Goal: Information Seeking & Learning: Find specific fact

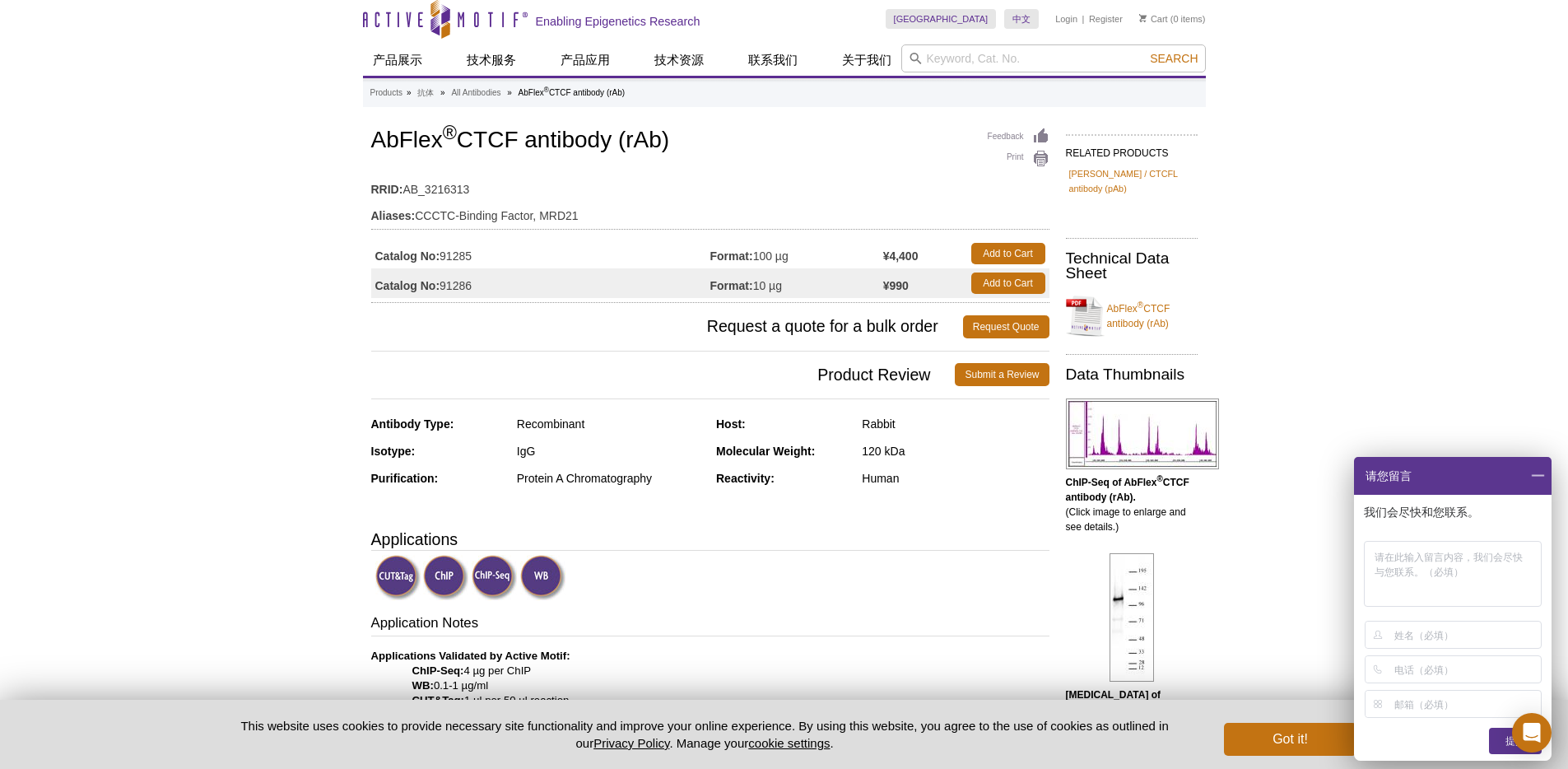
scroll to position [4, 0]
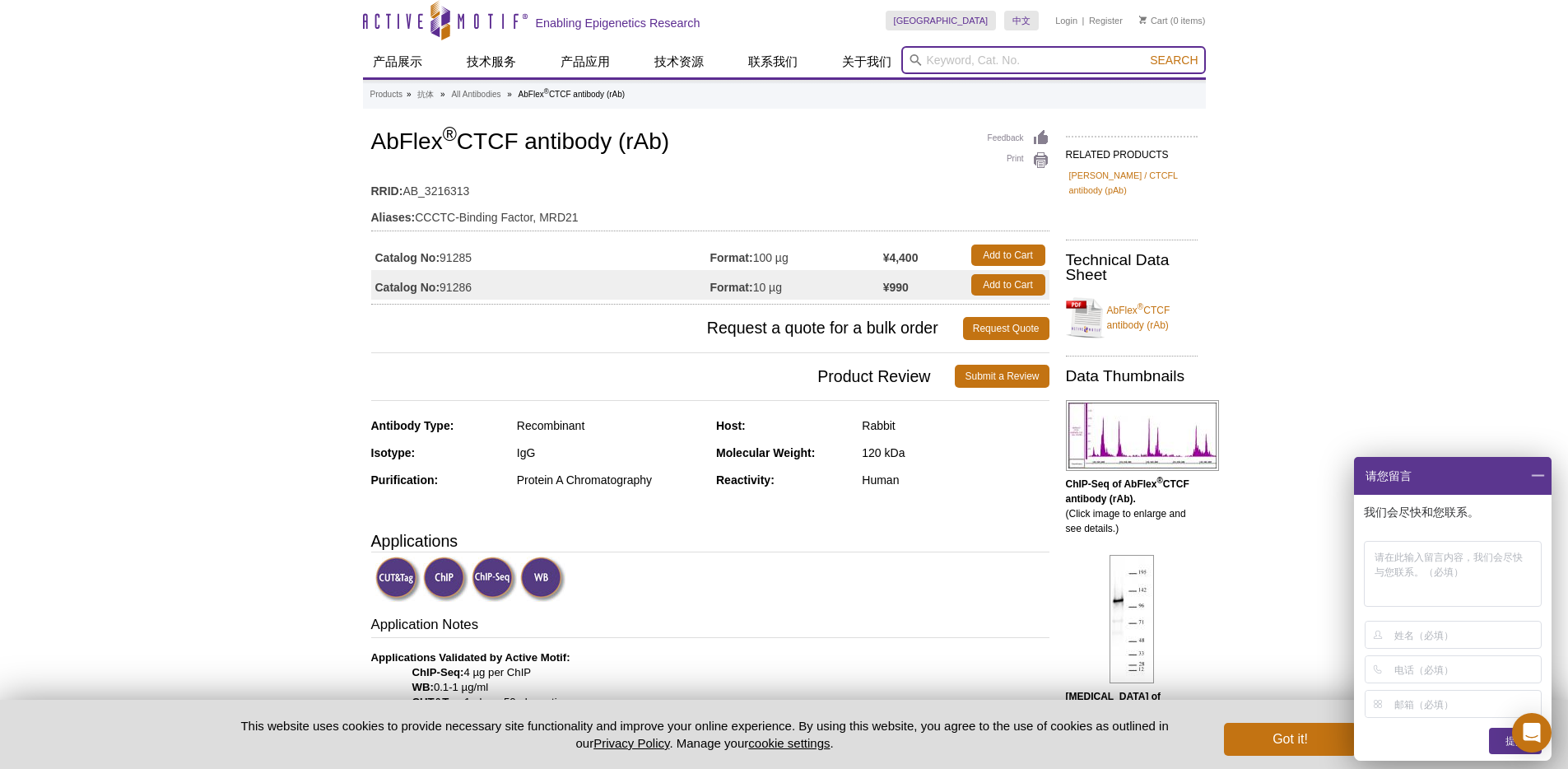
click at [954, 60] on input "search" at bounding box center [1054, 60] width 305 height 28
paste input "Phospho-Rpb1 CTD (Ser2/Ser5)"
type input "Phospho-Rpb1 CTD (Ser2/Ser5)"
click at [1145, 53] on button "Search" at bounding box center [1174, 60] width 58 height 15
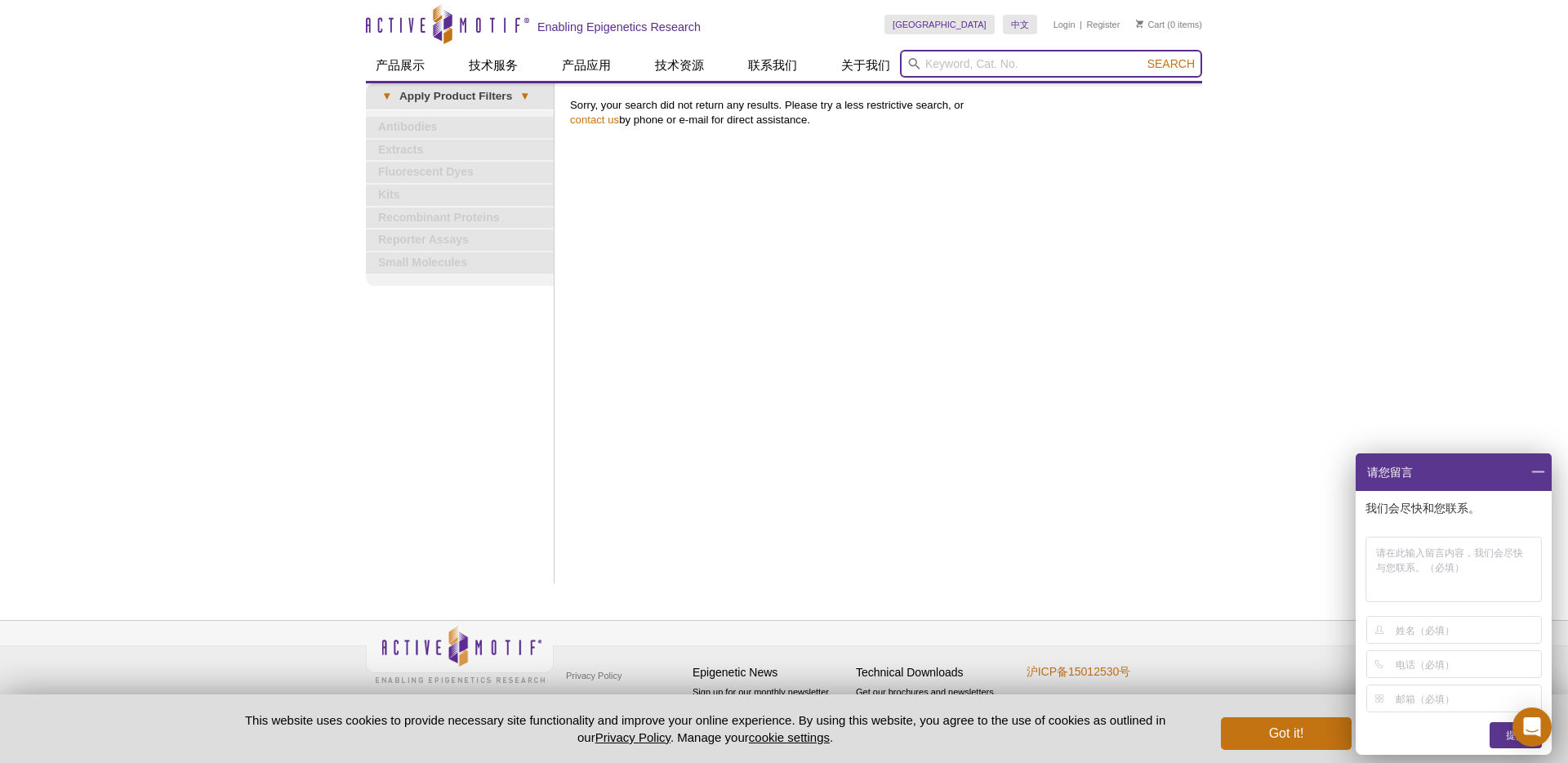
click at [960, 66] on input "search" at bounding box center [1051, 64] width 303 height 28
paste input "61021"
type input "61021"
click at [1142, 56] on button "Search" at bounding box center [1170, 64] width 57 height 15
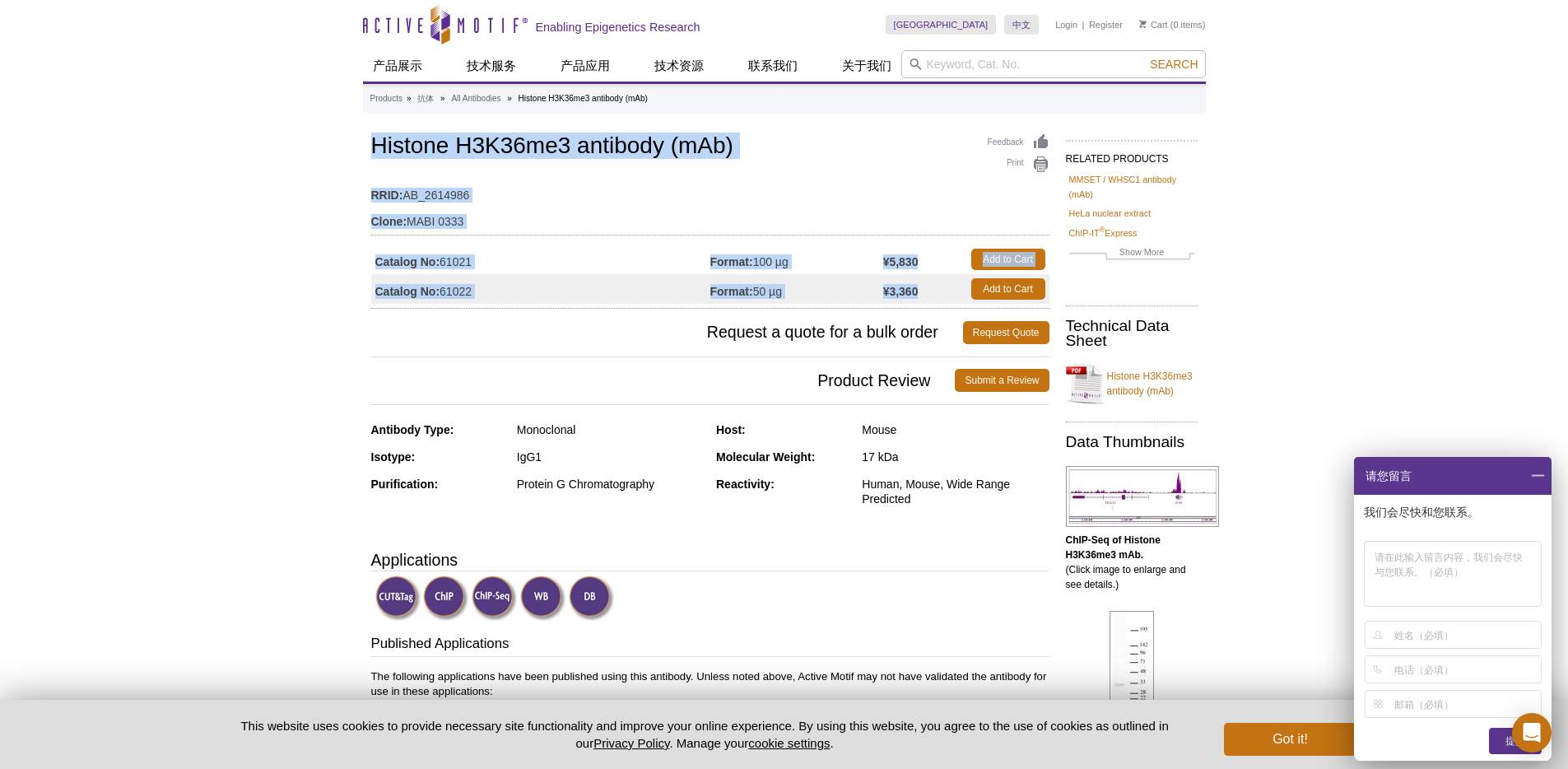
drag, startPoint x: 374, startPoint y: 145, endPoint x: 920, endPoint y: 293, distance: 565.7
click at [920, 293] on div "Feedback Print Histone H3K36me3 antibody (mAb) RRID: AB_2614986 Clone: MABI 033…" at bounding box center [710, 219] width 678 height 179
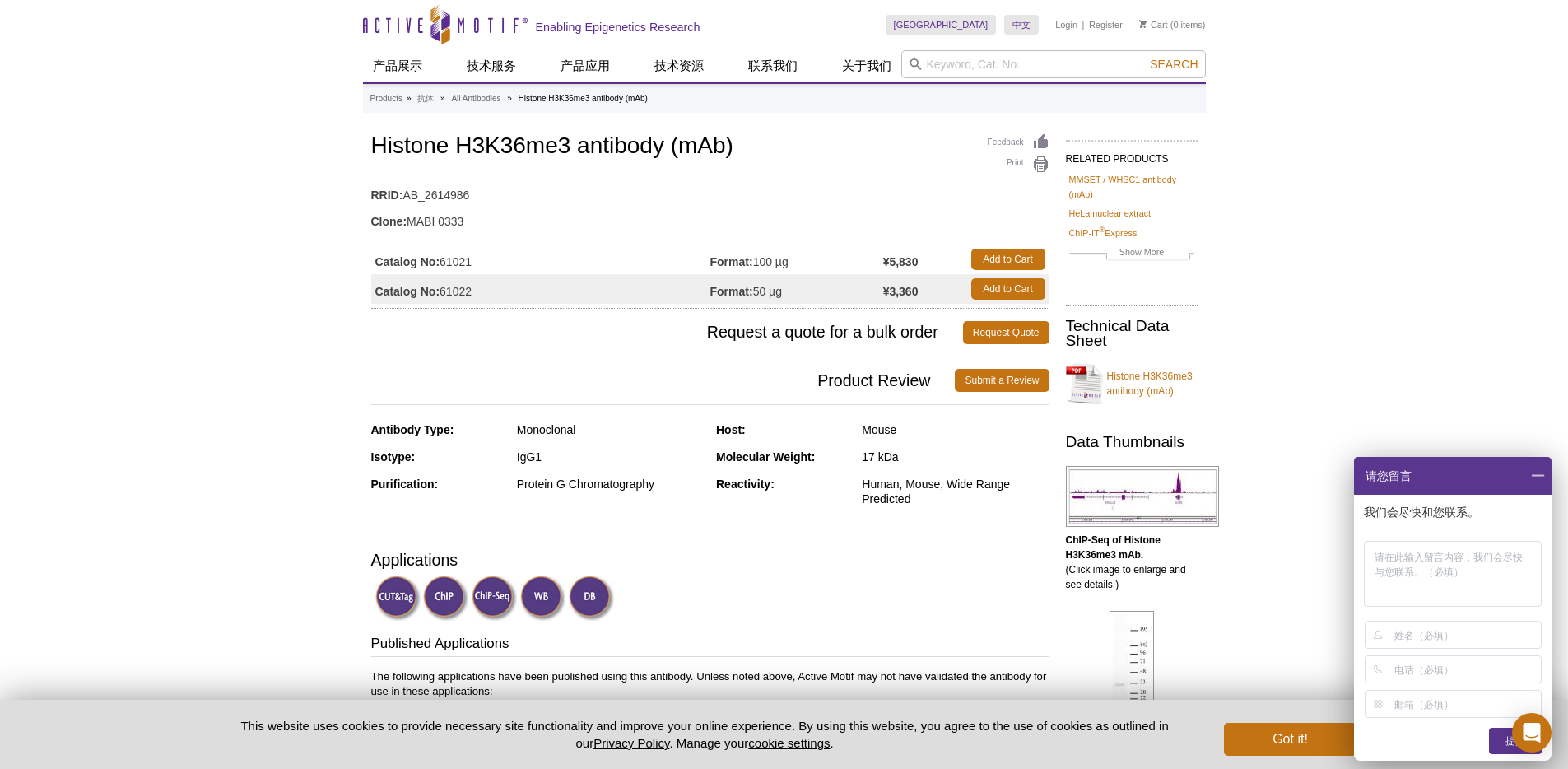
click at [943, 62] on input "search" at bounding box center [1054, 64] width 305 height 28
type input "CTCF"
click at [1145, 57] on button "Search" at bounding box center [1174, 64] width 58 height 15
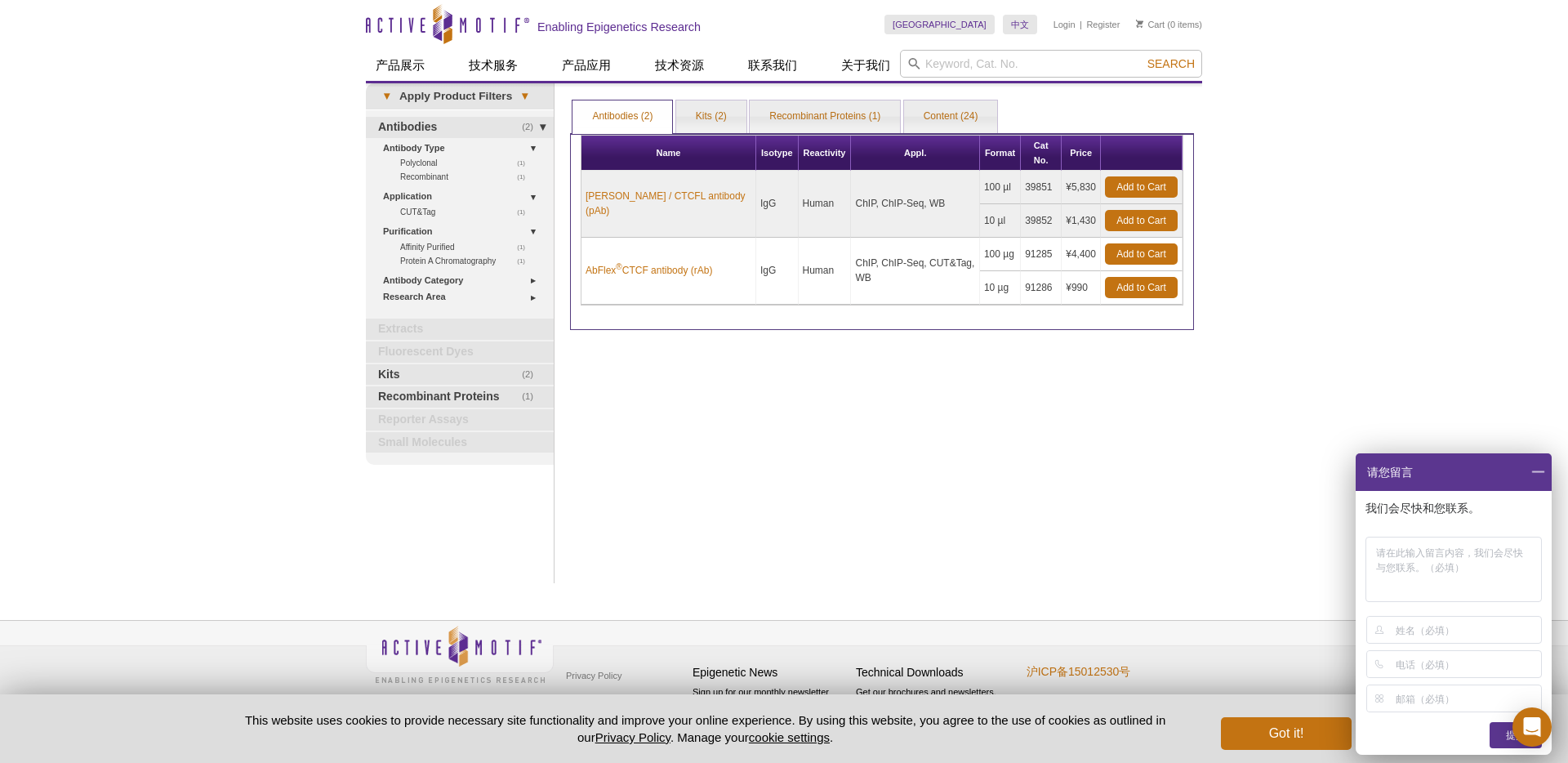
click at [771, 322] on div "Print Results Antibodies (2) Kits (2) Recombinant Proteins (1) Content (24) Ant…" at bounding box center [882, 333] width 640 height 500
click at [694, 263] on link "AbFlex ® CTCF antibody (rAb)" at bounding box center [648, 270] width 126 height 15
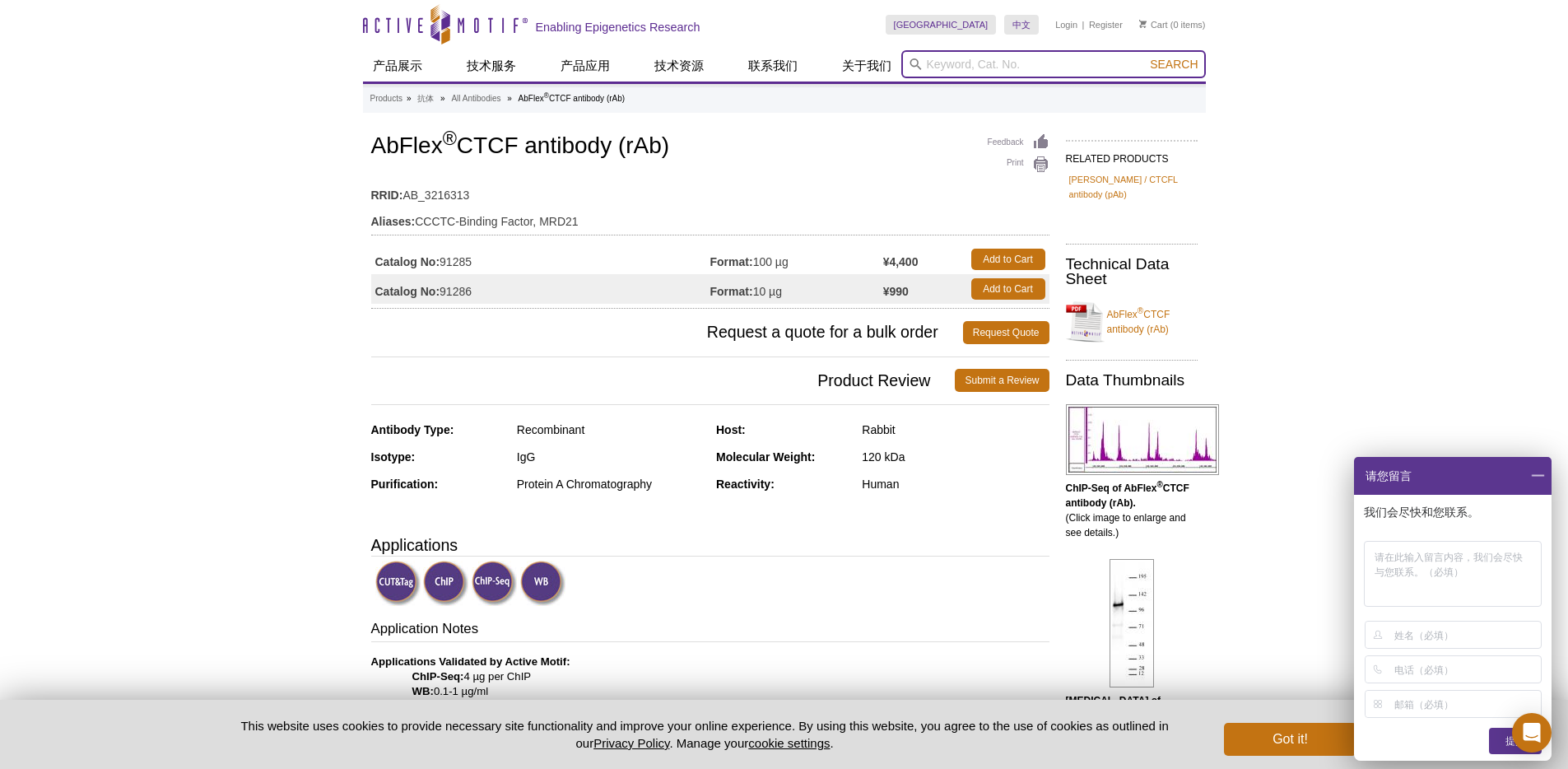
click at [949, 61] on input "search" at bounding box center [1054, 64] width 305 height 28
paste input "Phospho-Rpb1 CTD-S2/S5 Rabbit mAb"
type input "Phospho-Rpb1 CTD-S2/S5"
click at [1145, 57] on button "Search" at bounding box center [1174, 64] width 58 height 15
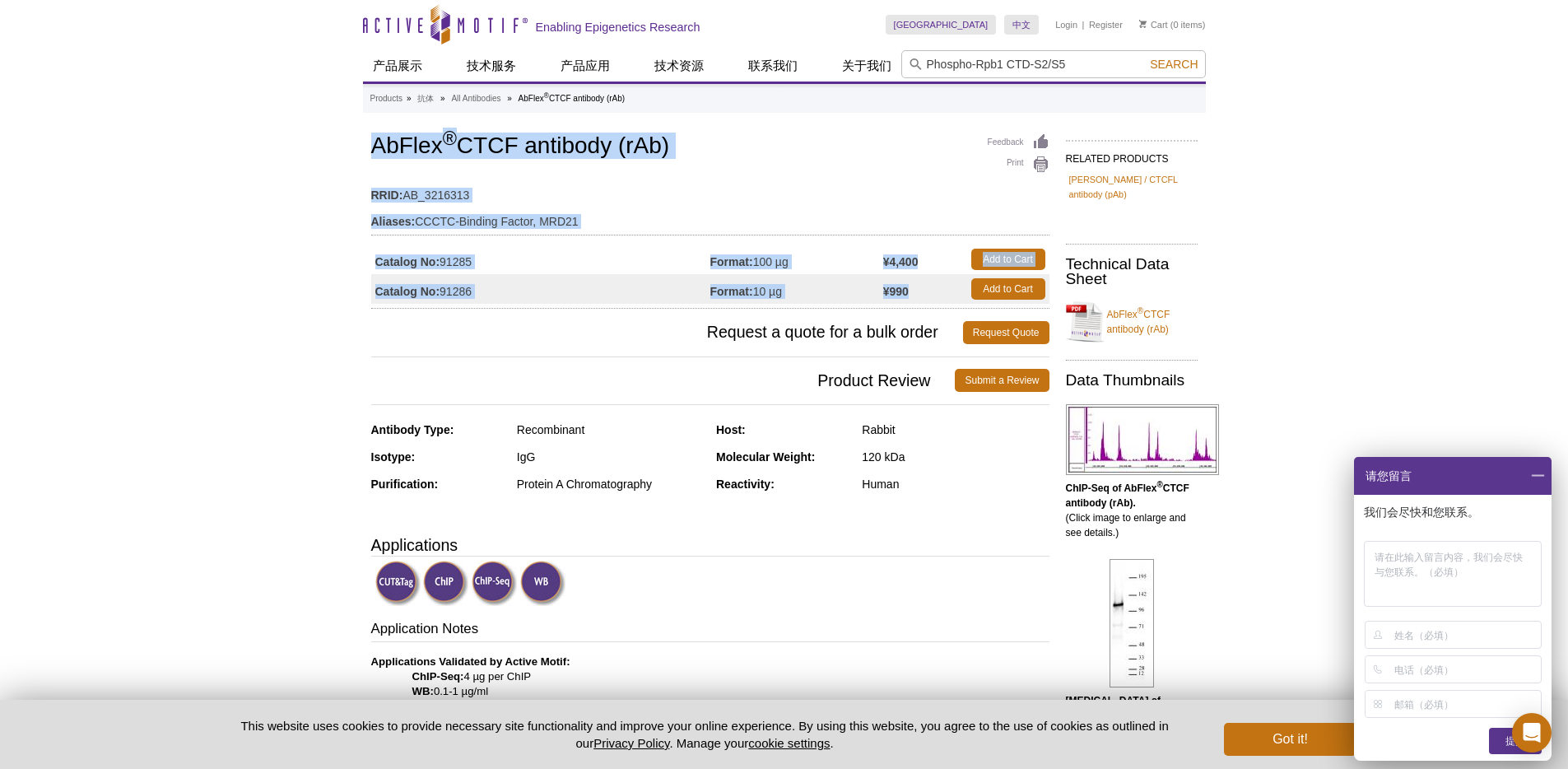
copy div "AbFlex ® CTCF antibody (rAb) RRID: AB_3216313 Aliases: CCCTC-Binding Factor, MR…"
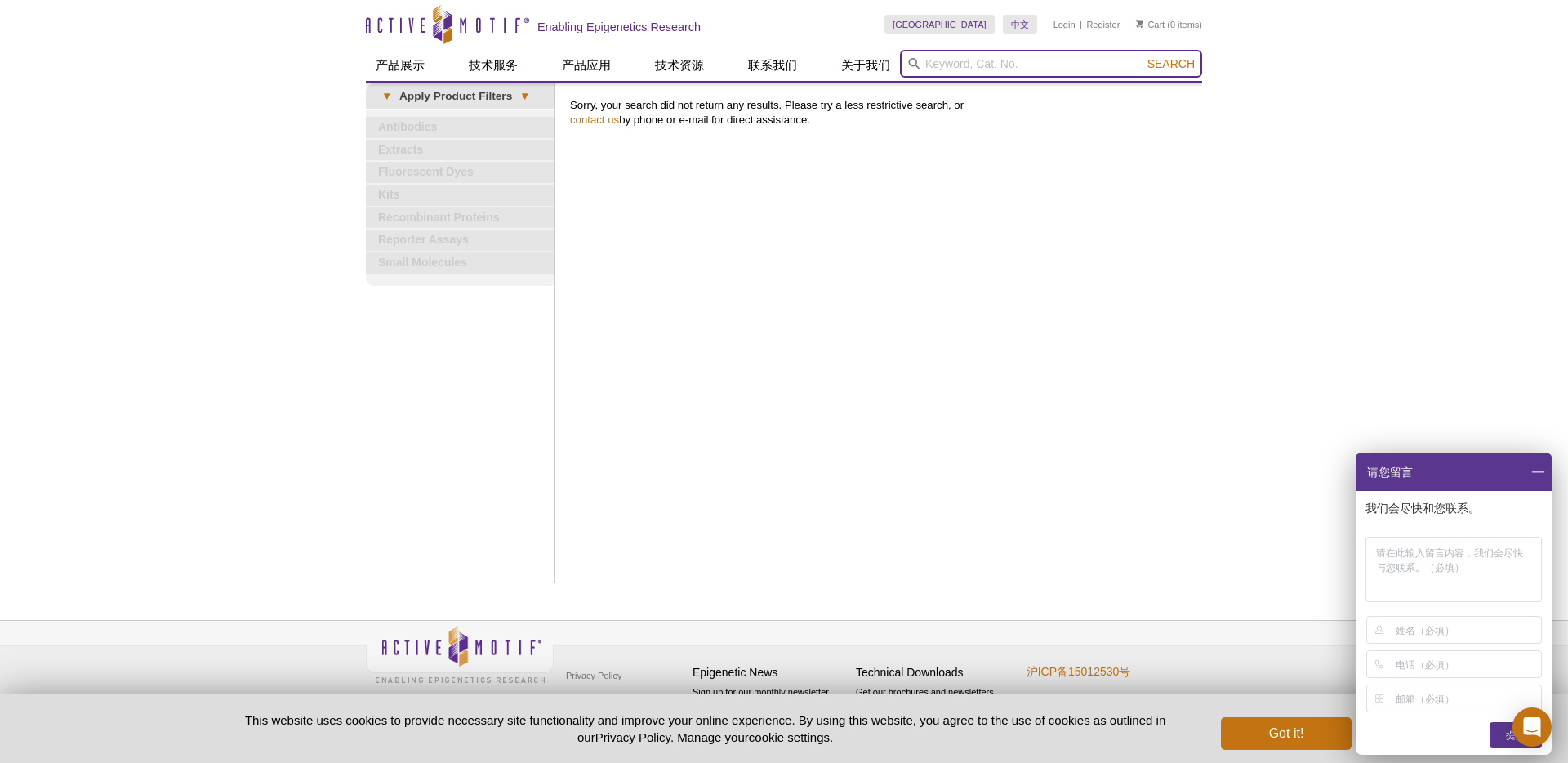
click at [934, 65] on input "search" at bounding box center [1051, 64] width 303 height 28
type input "RNA poly"
click at [1142, 56] on button "Search" at bounding box center [1170, 64] width 57 height 15
click at [946, 63] on input "search" at bounding box center [1051, 64] width 303 height 28
type input "RNA"
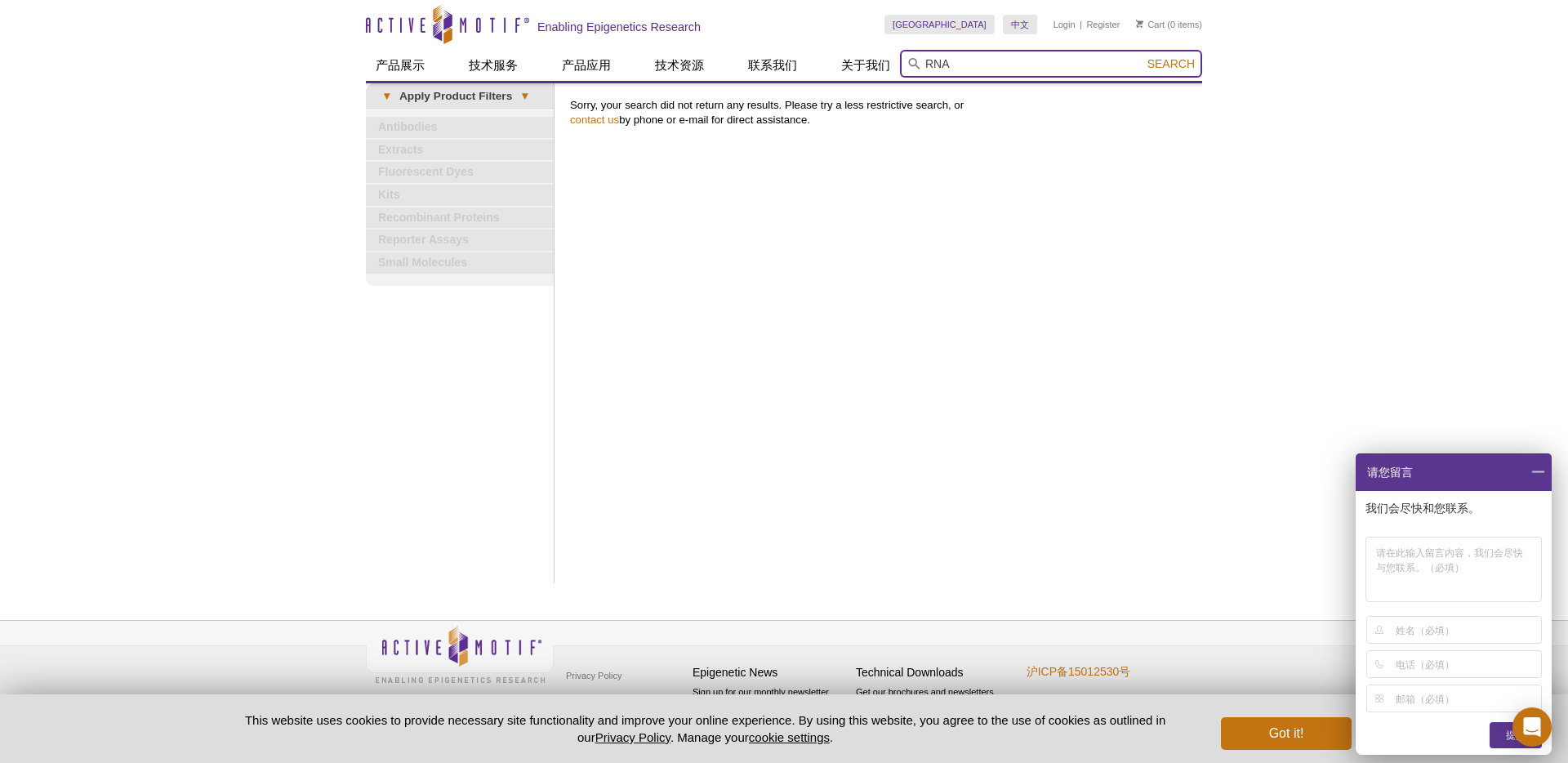
click at [1142, 56] on button "Search" at bounding box center [1170, 64] width 57 height 15
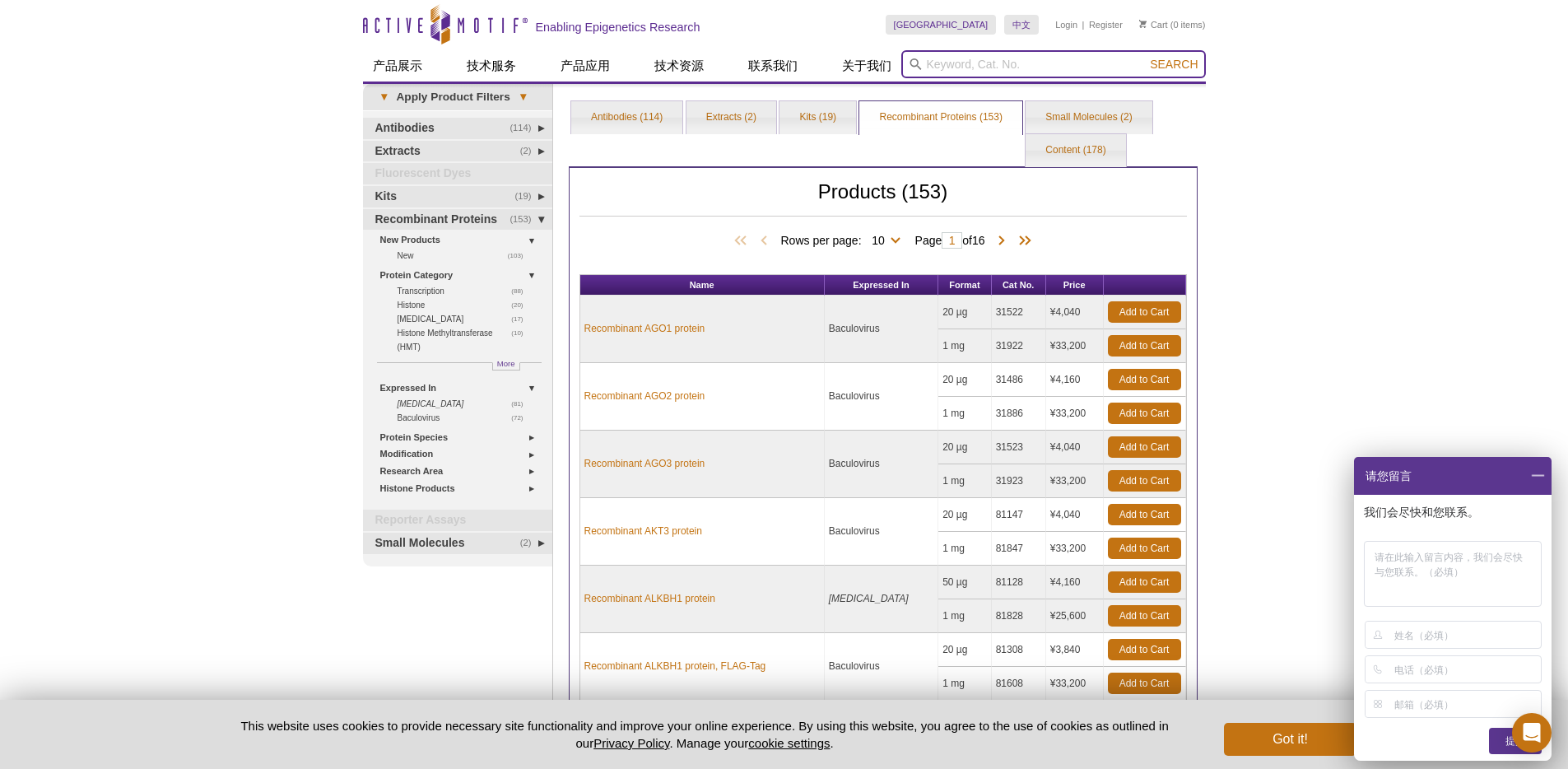
click at [964, 72] on input "search" at bounding box center [1054, 64] width 305 height 28
paste input "Rpb1"
type input "Rpb1"
click at [1145, 57] on button "Search" at bounding box center [1174, 64] width 58 height 15
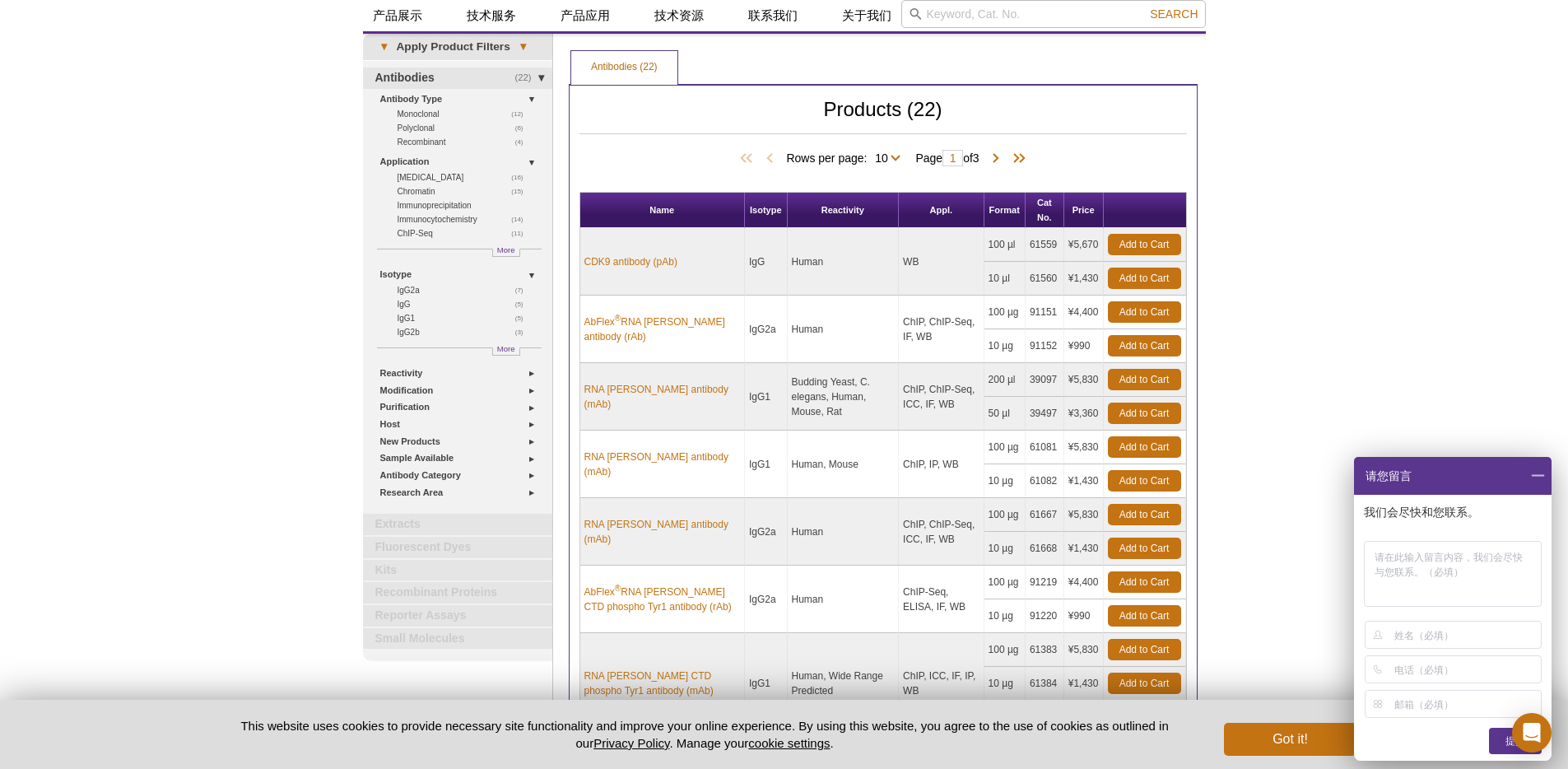
scroll to position [53, 0]
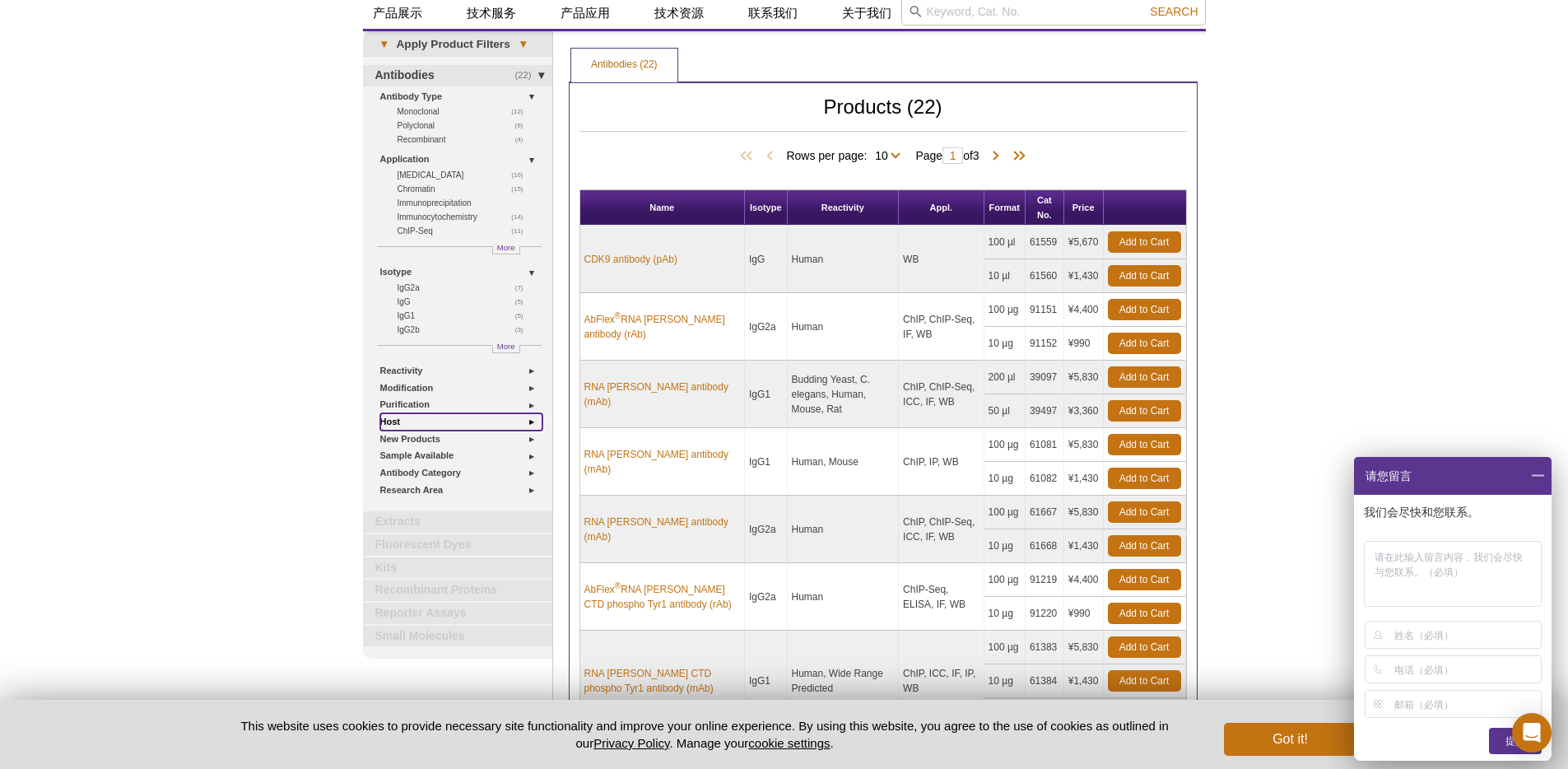
click at [529, 424] on link "Host" at bounding box center [461, 421] width 162 height 18
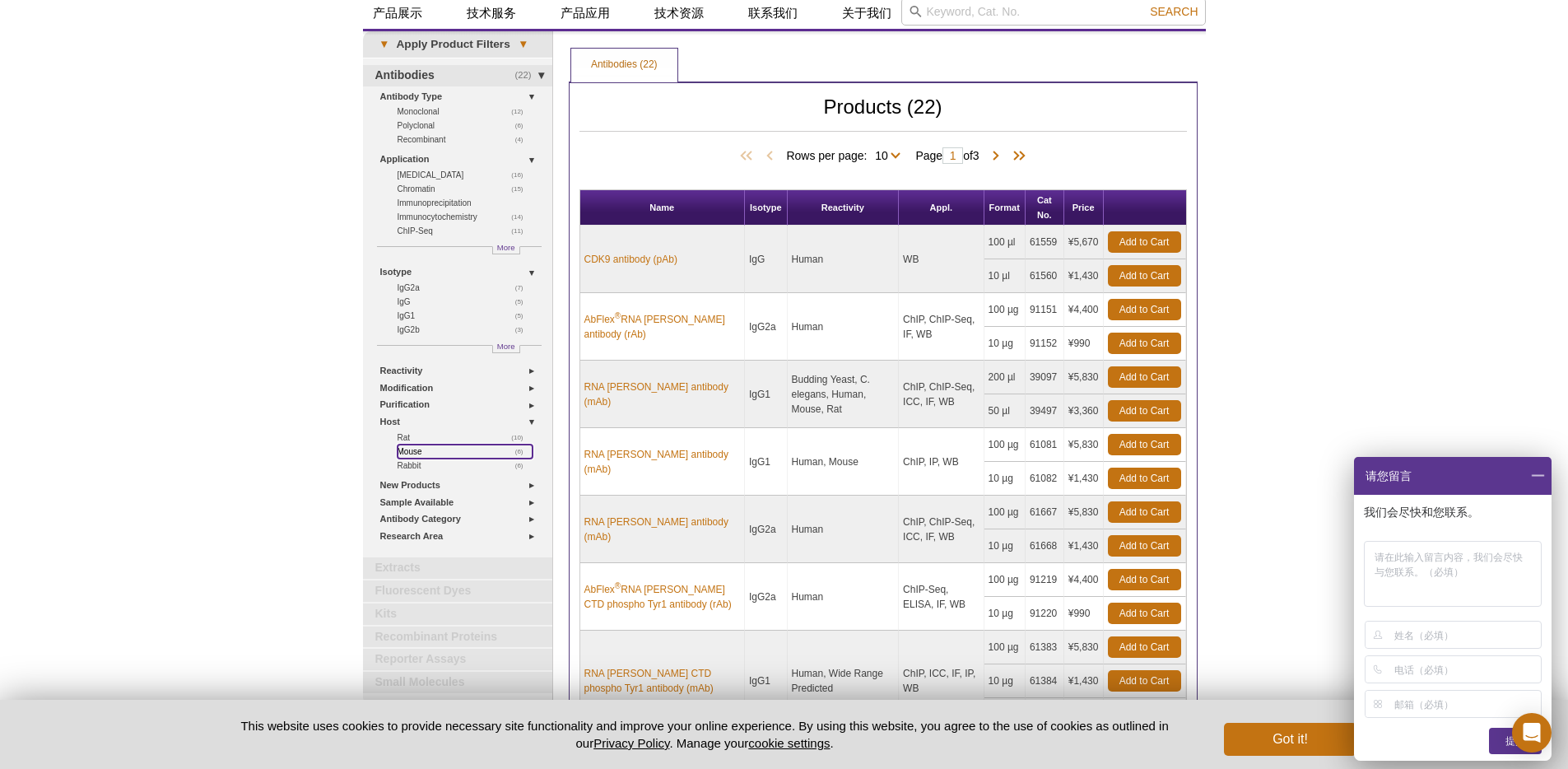
click at [408, 450] on link "(6) Mouse" at bounding box center [465, 451] width 135 height 14
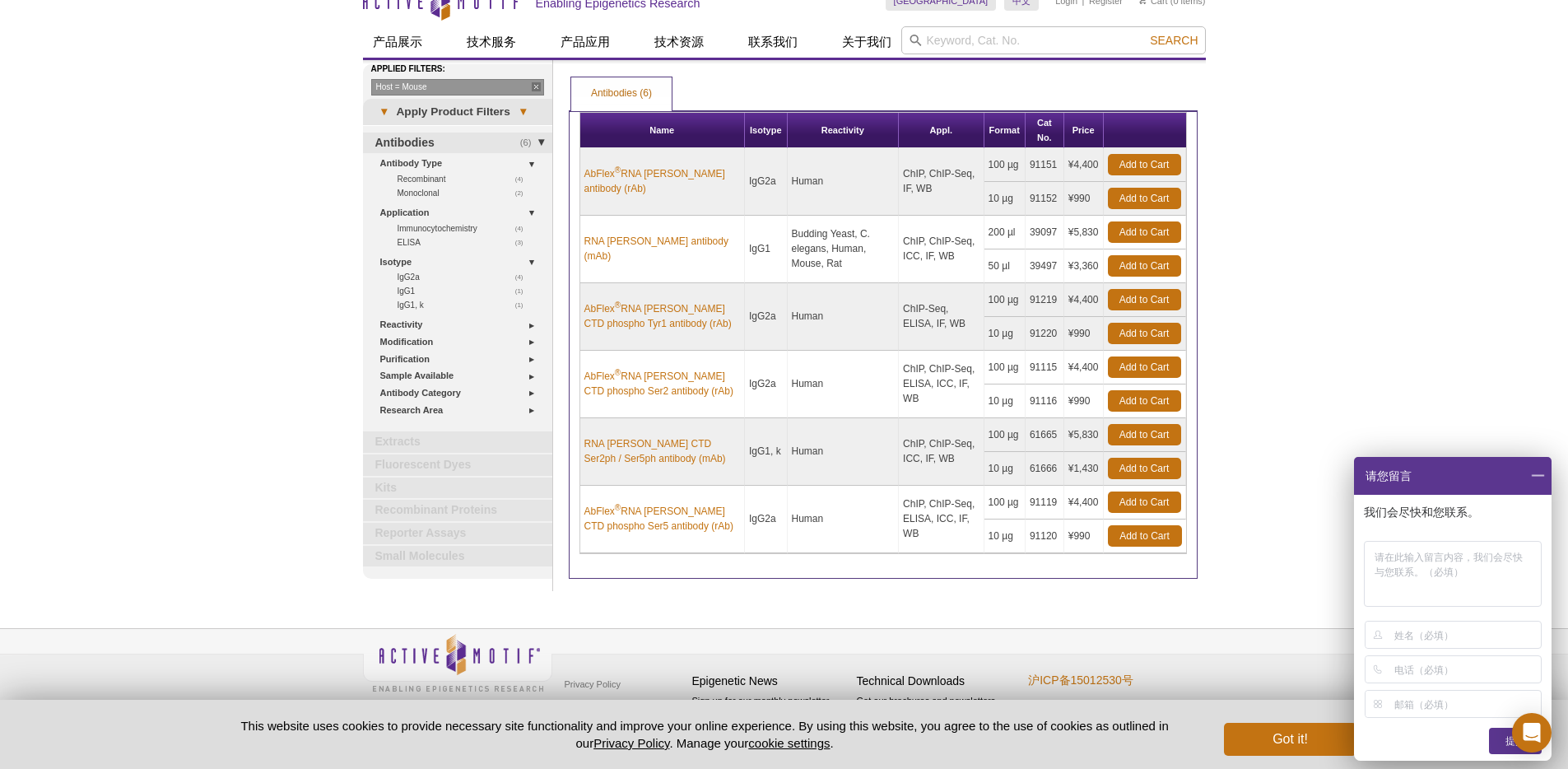
scroll to position [25, 0]
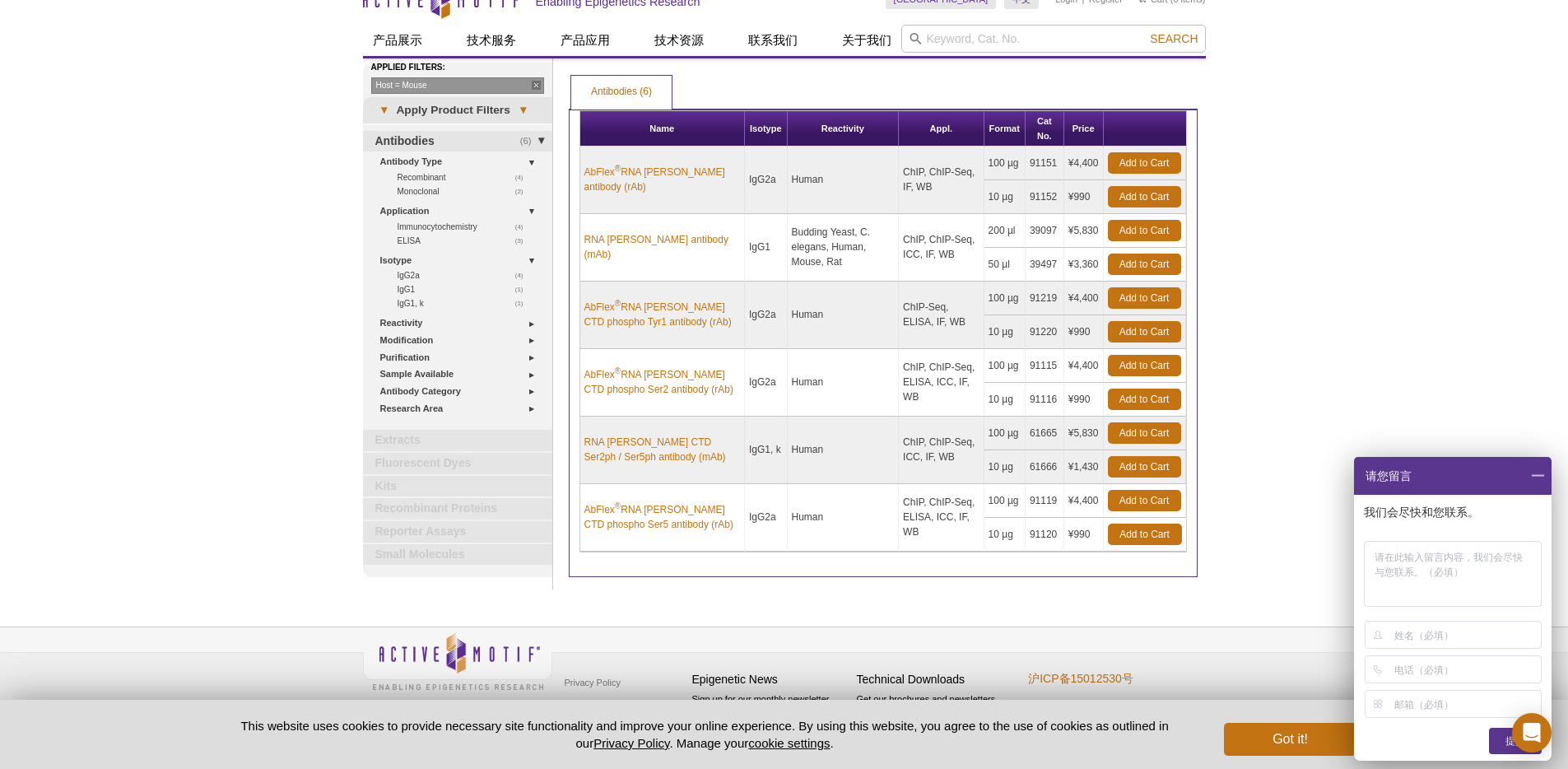
click at [1391, 179] on div "Active Motif Logo Enabling Epigenetics Research 0 Search Skip to content Active…" at bounding box center [784, 373] width 1568 height 796
click at [1292, 296] on div "Active Motif Logo Enabling Epigenetics Research 0 Search Skip to content Active…" at bounding box center [784, 373] width 1568 height 796
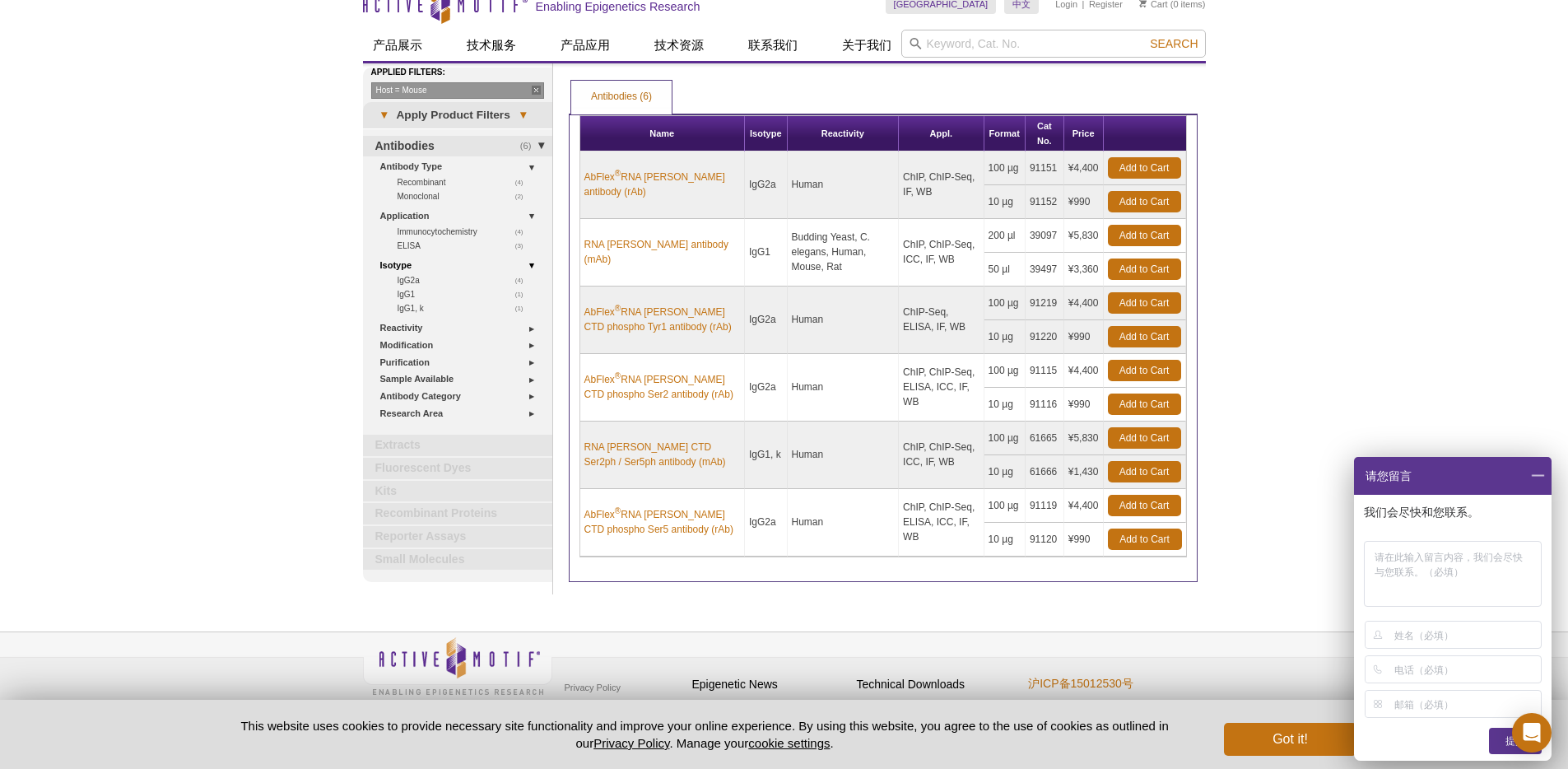
scroll to position [22, 0]
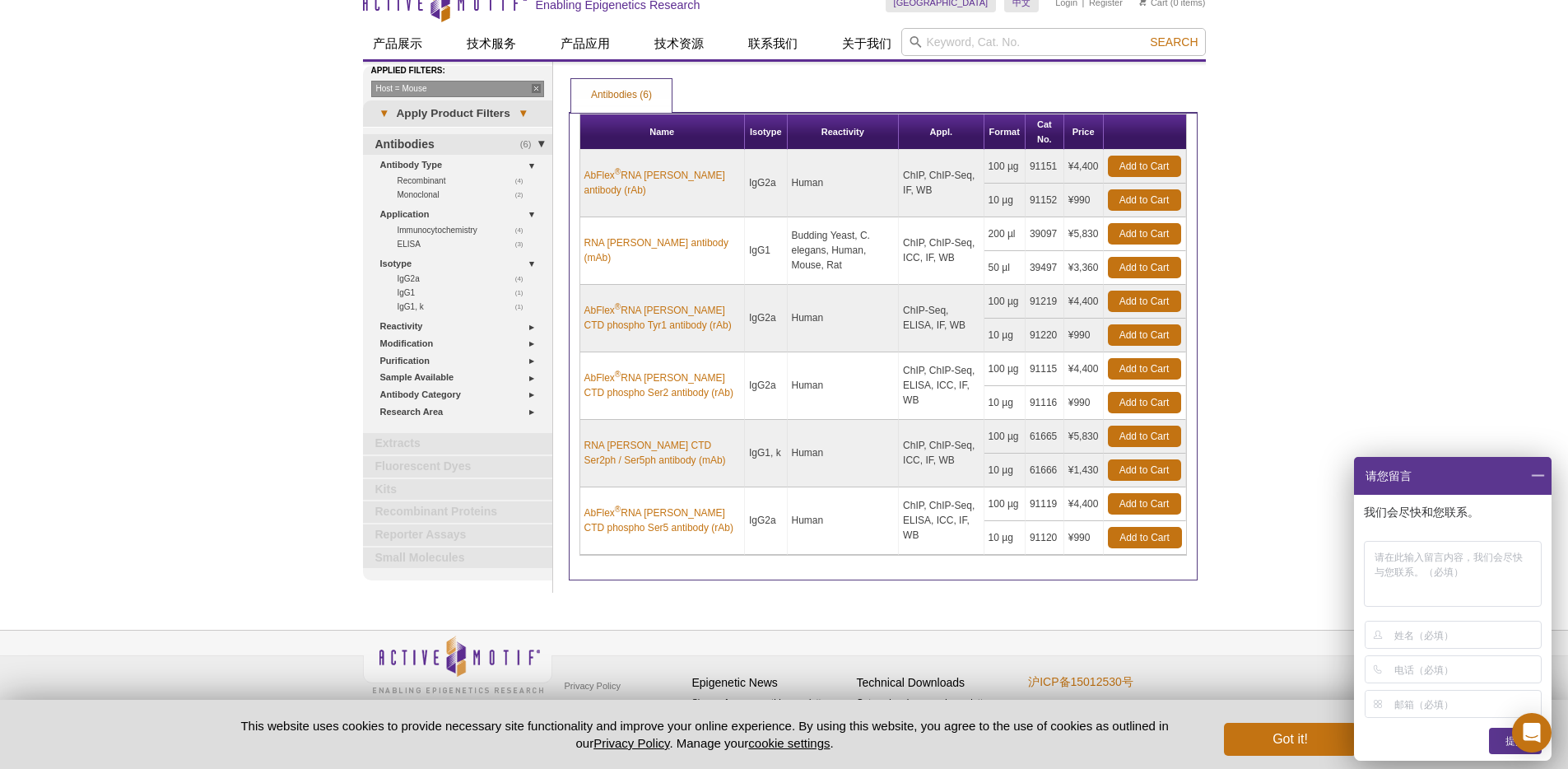
click at [249, 269] on div "Active Motif Logo Enabling Epigenetics Research 0 Search Skip to content Active…" at bounding box center [784, 376] width 1568 height 796
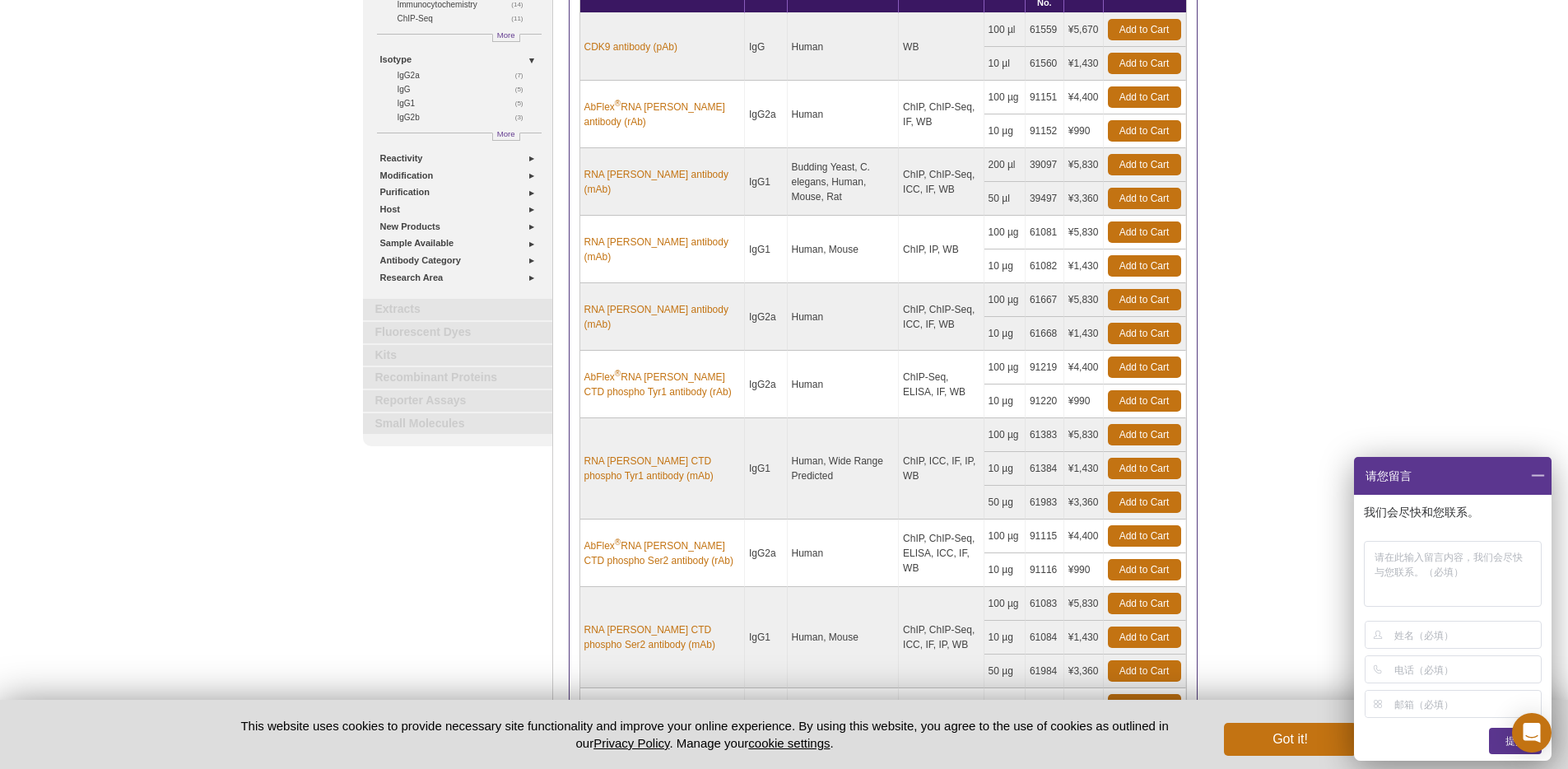
scroll to position [534, 0]
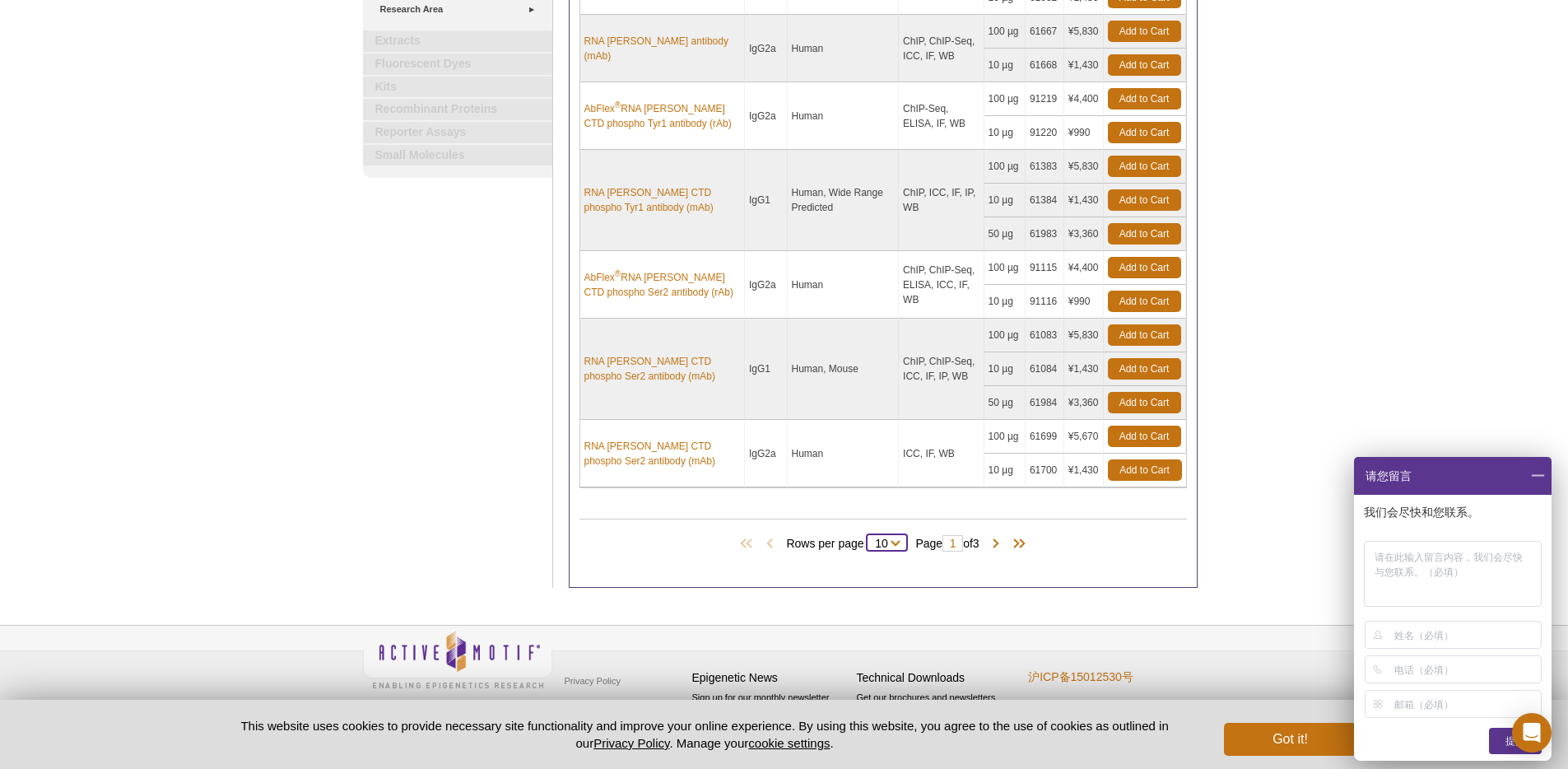
click at [890, 544] on select "10 All" at bounding box center [881, 547] width 29 height 15
select select "22"
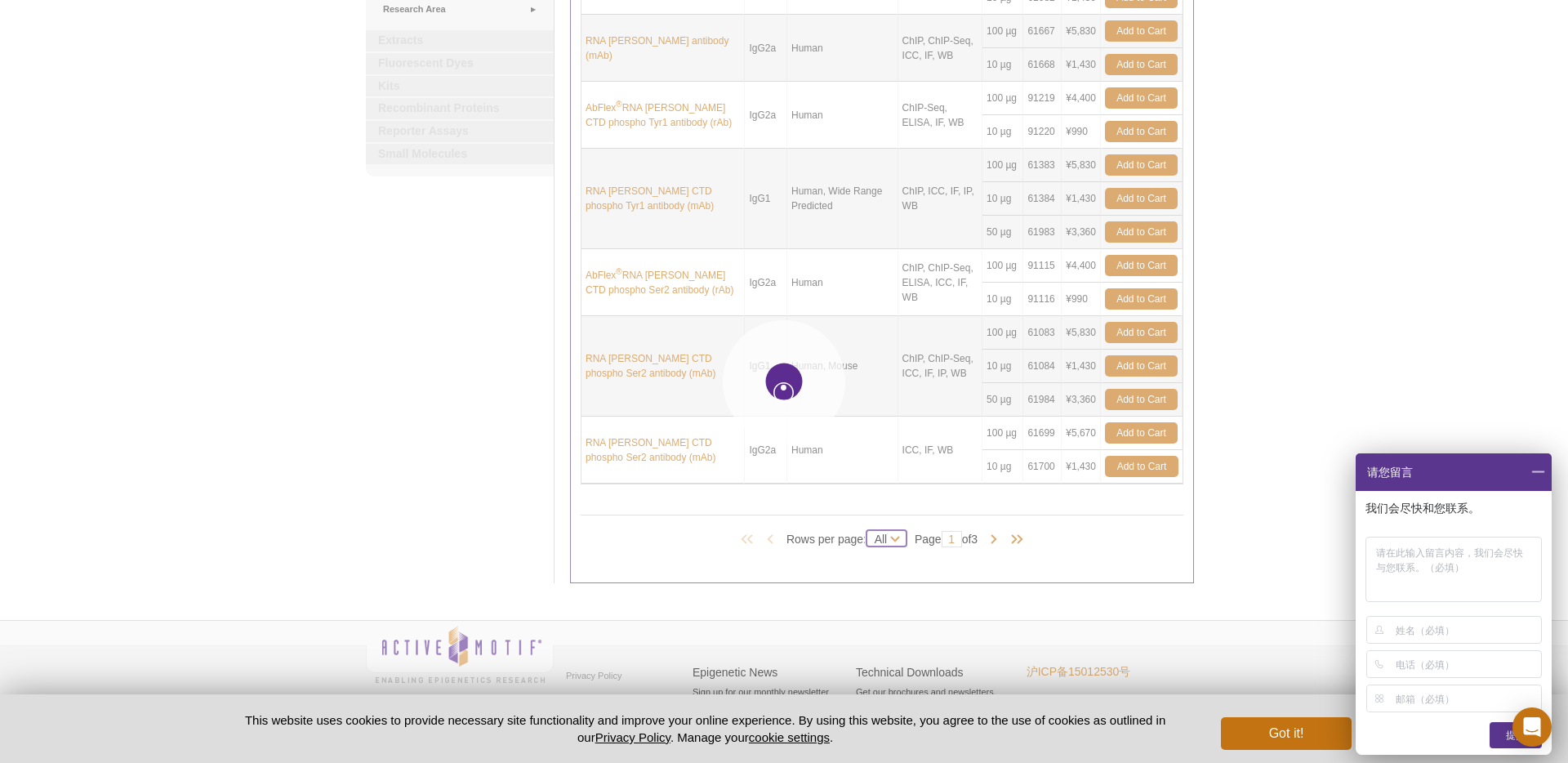
select select "22"
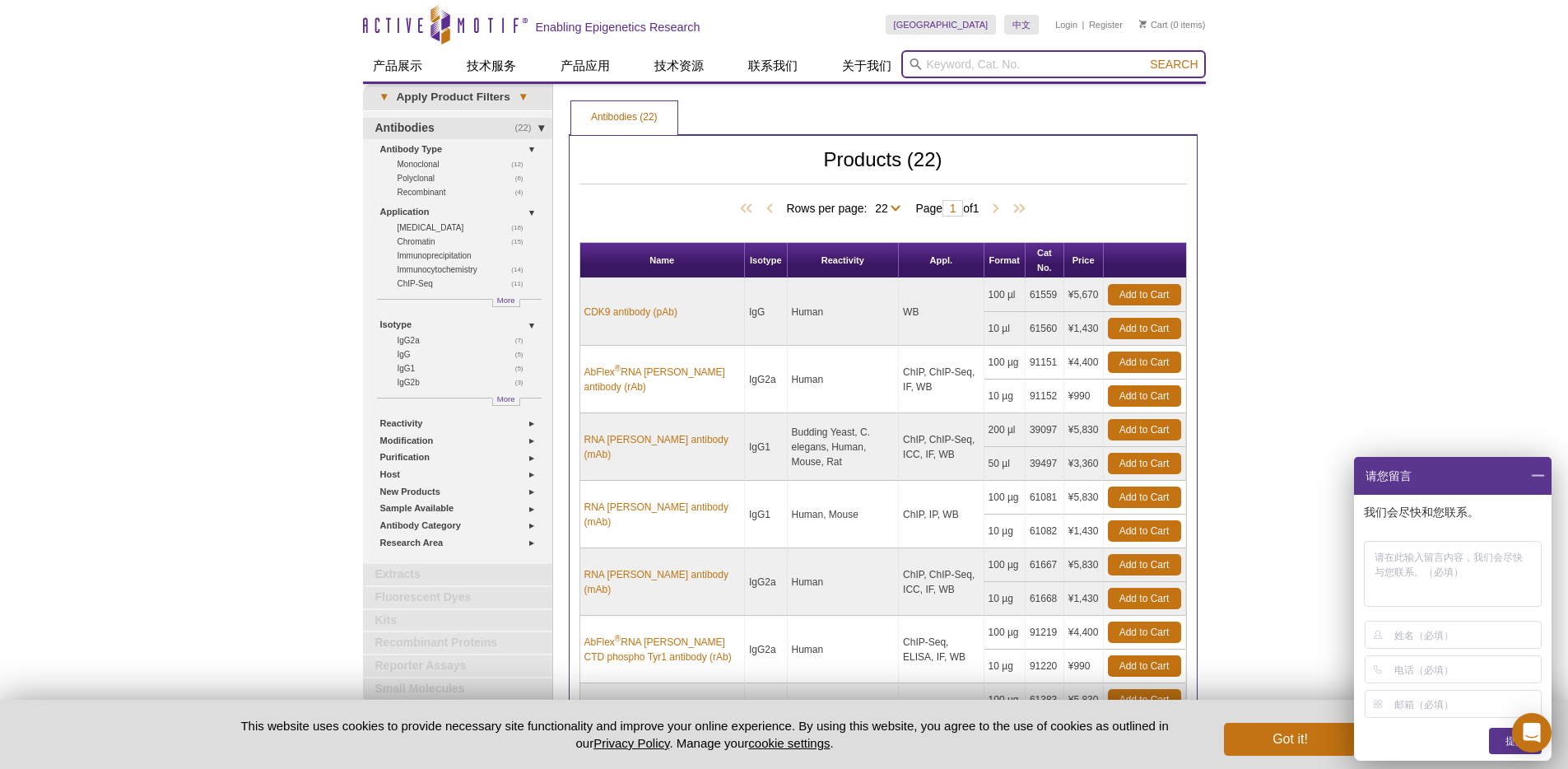
click at [960, 63] on input "search" at bounding box center [1054, 64] width 305 height 28
type input "CTCF"
click at [1145, 57] on button "Search" at bounding box center [1174, 64] width 58 height 15
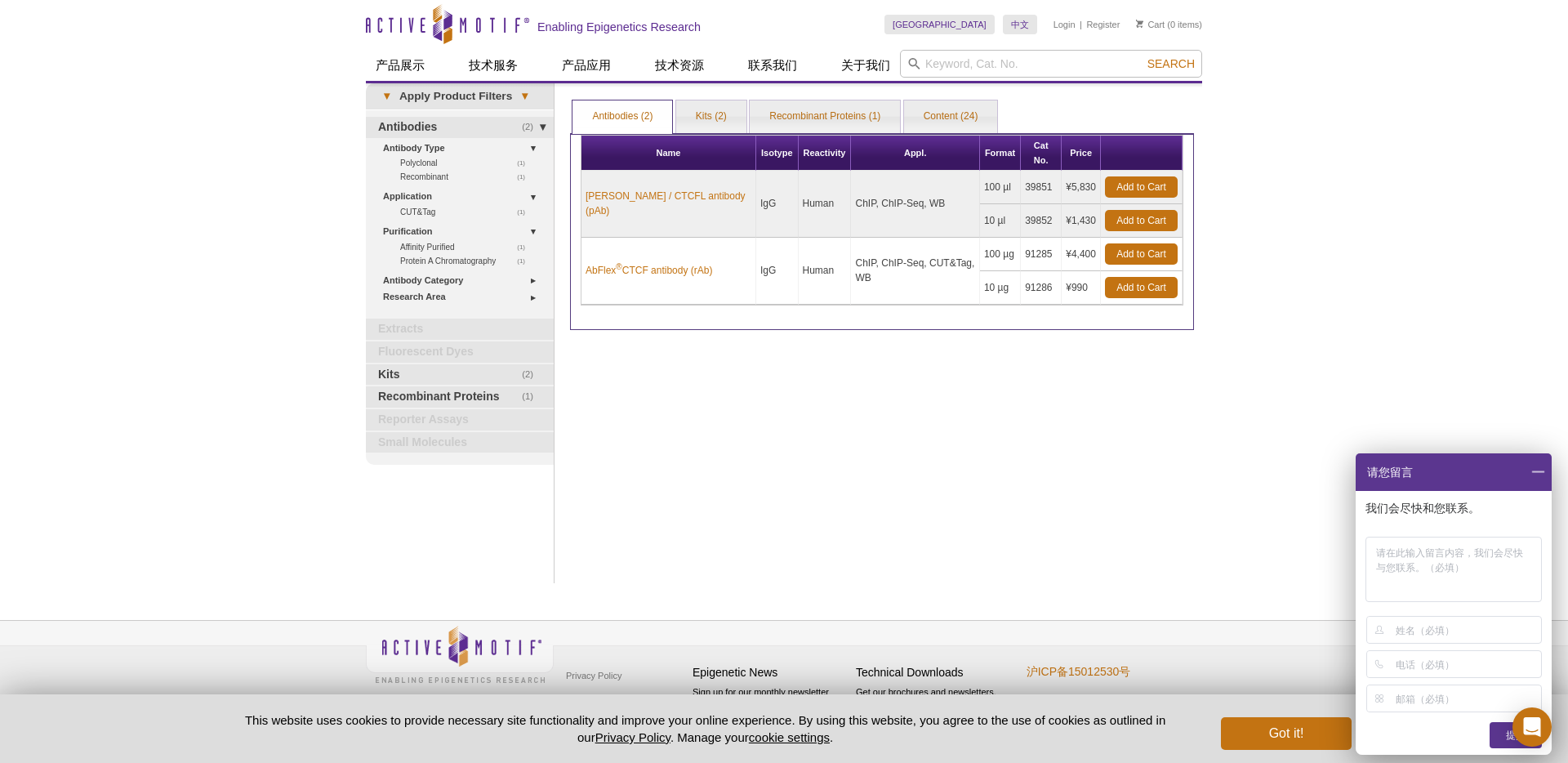
click at [793, 368] on div "Print Results Antibodies (2) Kits (2) Recombinant Proteins (1) Content (24) Ant…" at bounding box center [882, 333] width 640 height 500
click at [900, 364] on div "Print Results Antibodies (2) Kits (2) Recombinant Proteins (1) Content (24) Ant…" at bounding box center [882, 333] width 640 height 500
click at [980, 66] on input "search" at bounding box center [1051, 64] width 303 height 28
paste input "K16ac"
type input "K16ac"
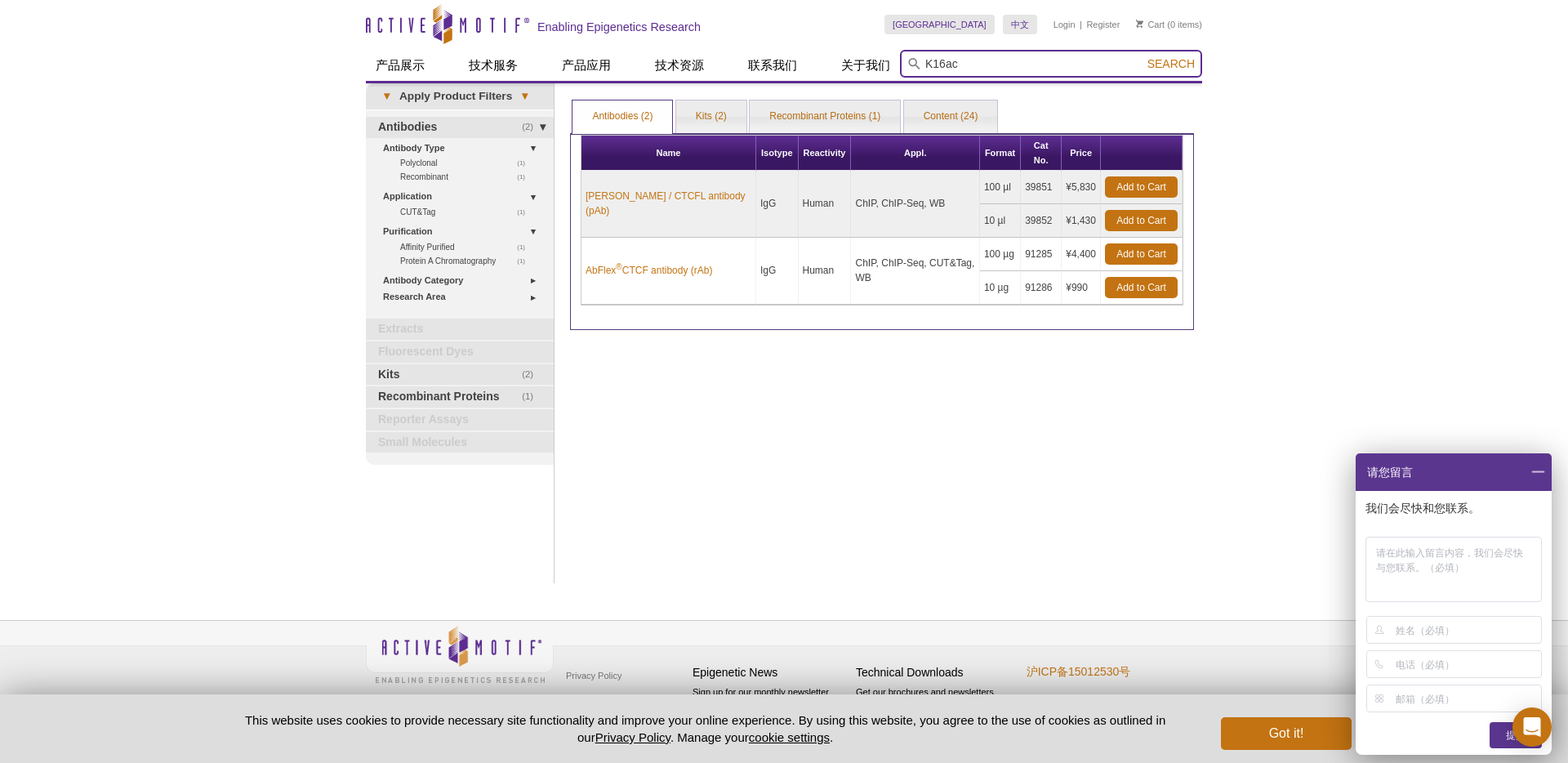
click at [1142, 56] on button "Search" at bounding box center [1170, 64] width 57 height 15
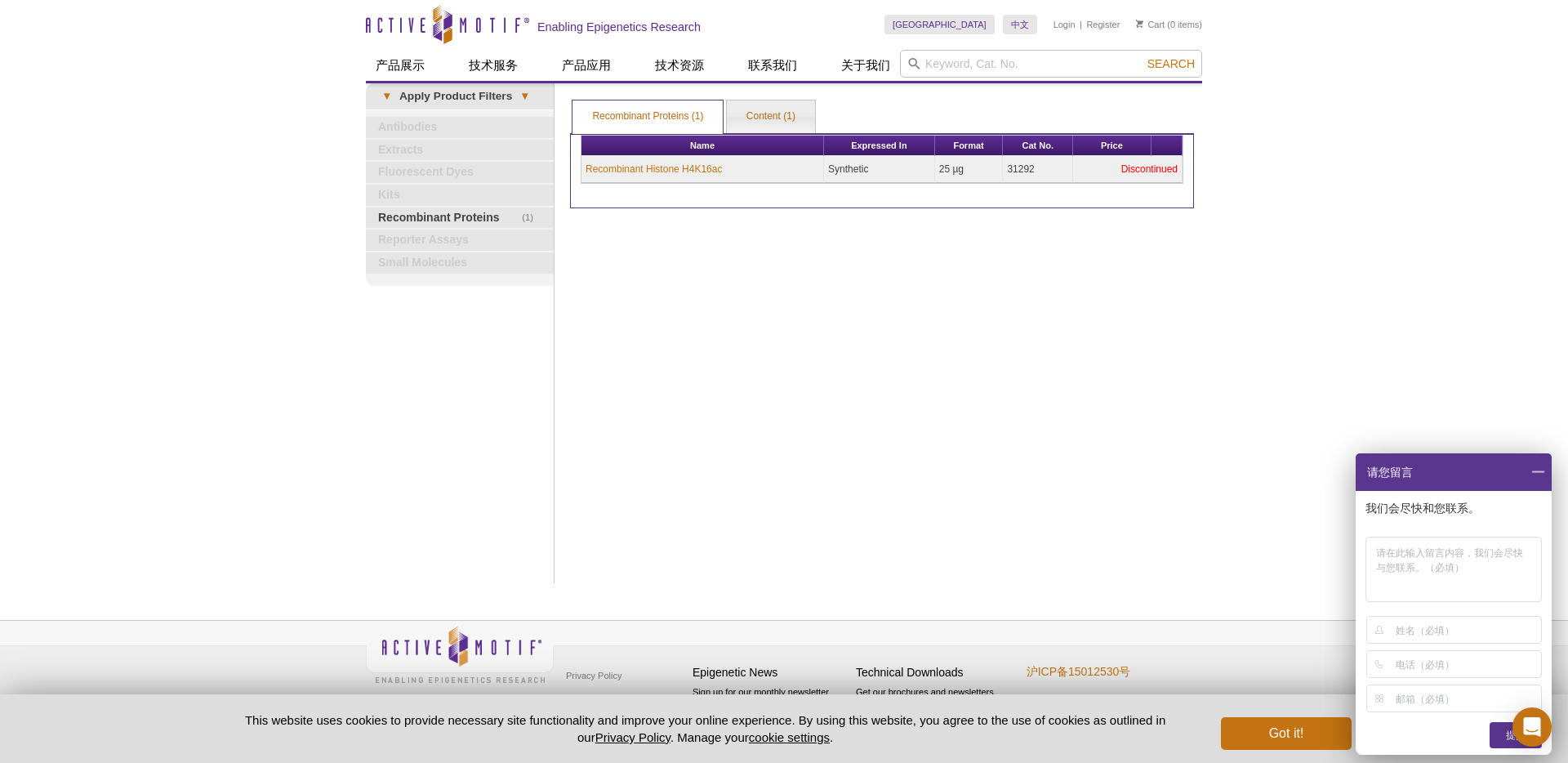
click at [778, 281] on div "Print Results Recombinant Proteins (1) Content (1) Recombinant Proteins (1) Rec…" at bounding box center [882, 333] width 640 height 500
click at [972, 61] on input "search" at bounding box center [1051, 64] width 303 height 28
paste input "H3K9me3"
type input "H3K9me3"
click at [1142, 56] on button "Search" at bounding box center [1170, 64] width 57 height 15
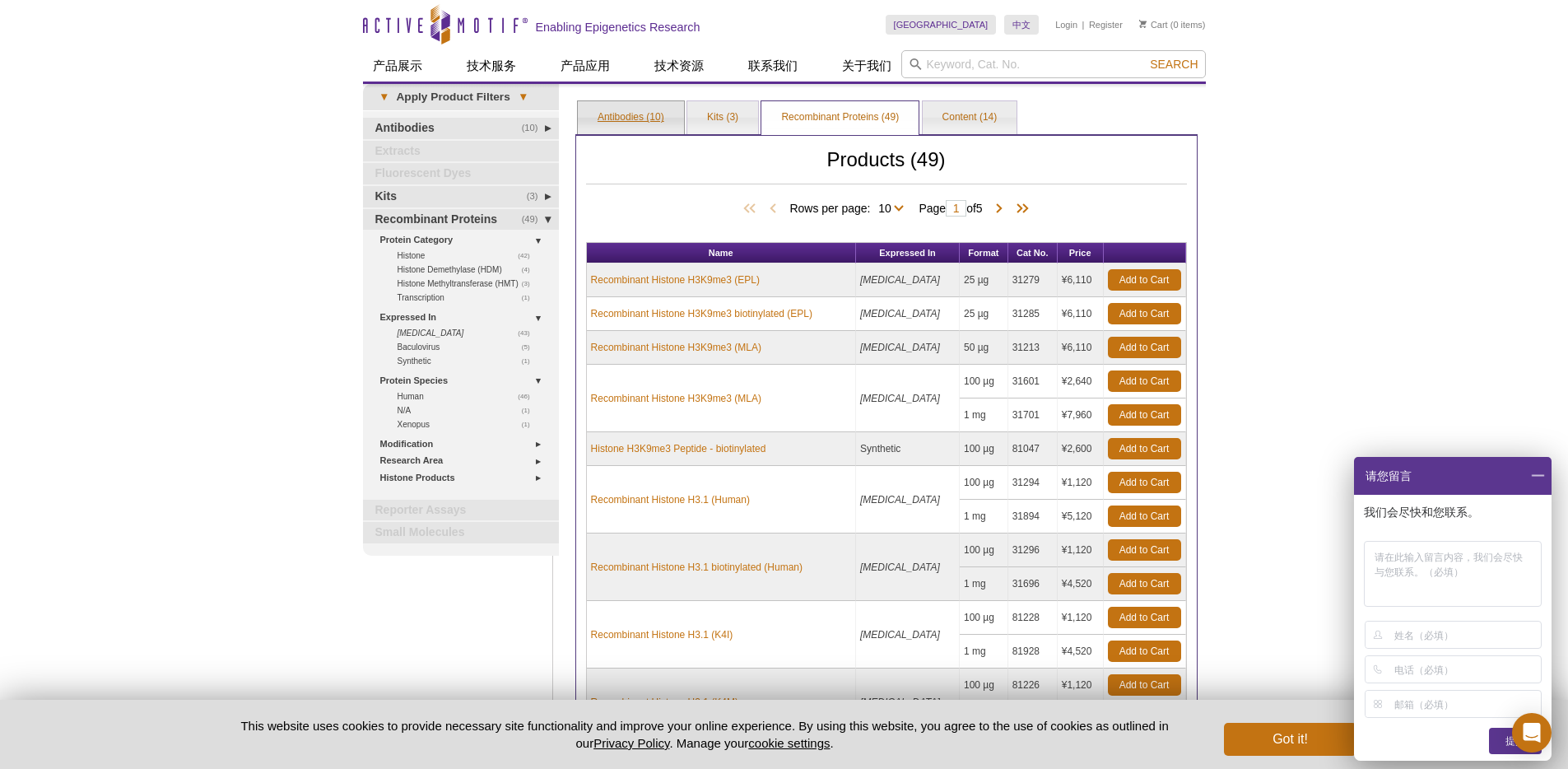
click at [638, 118] on link "Antibodies (10)" at bounding box center [631, 117] width 106 height 33
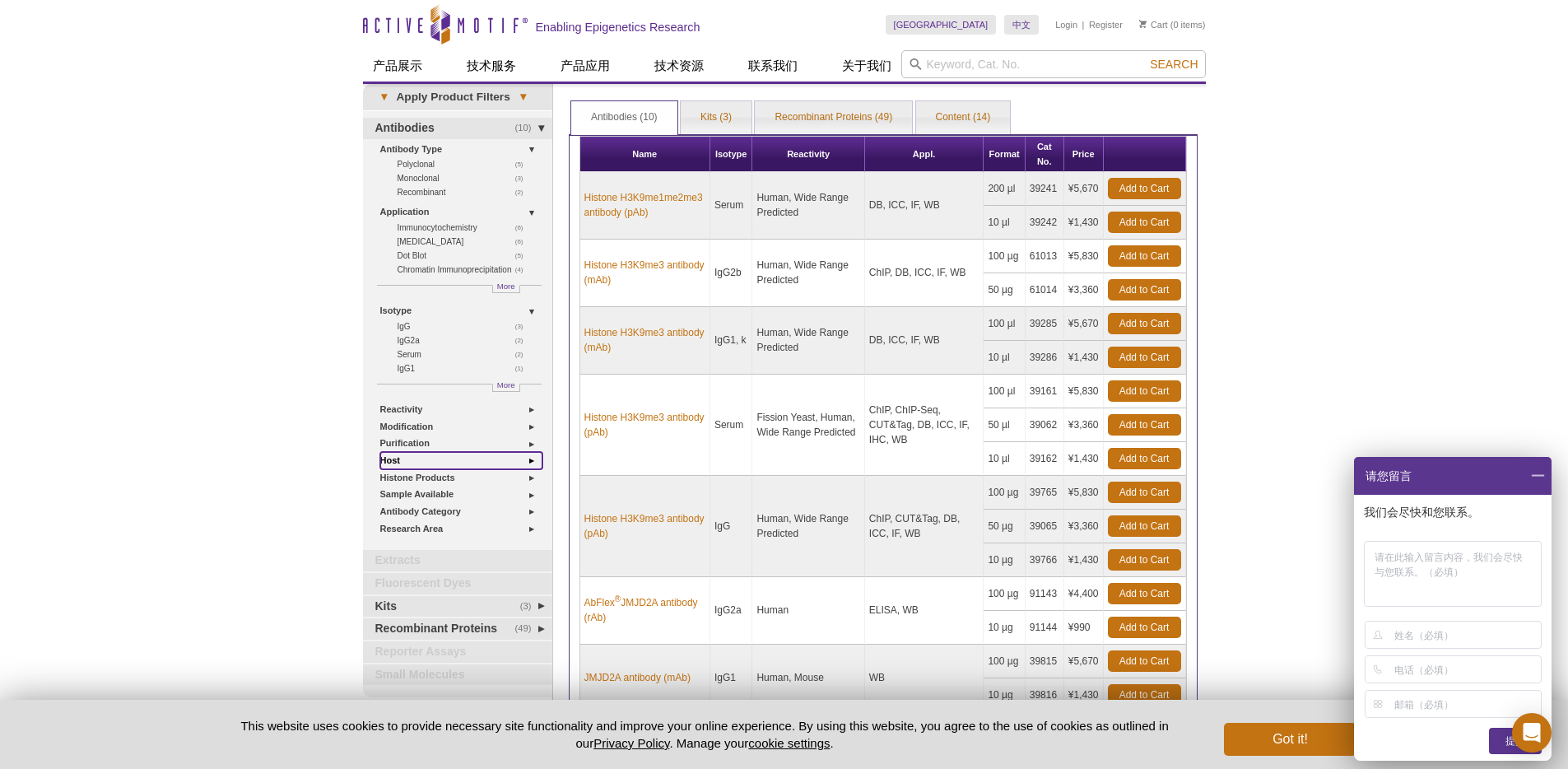
click at [392, 457] on link "Host" at bounding box center [461, 460] width 162 height 18
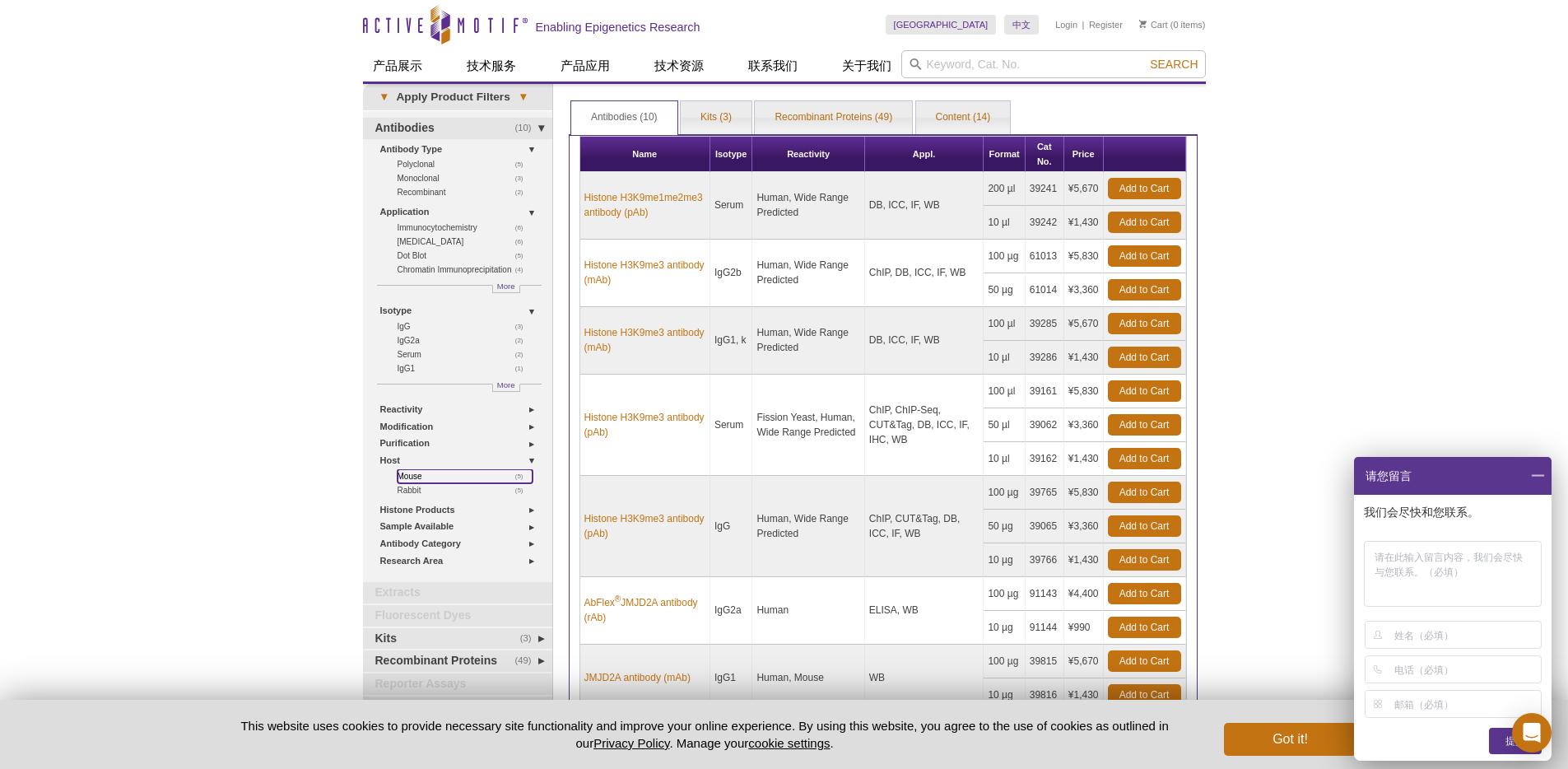
click at [412, 475] on link "(5) Mouse" at bounding box center [465, 476] width 135 height 14
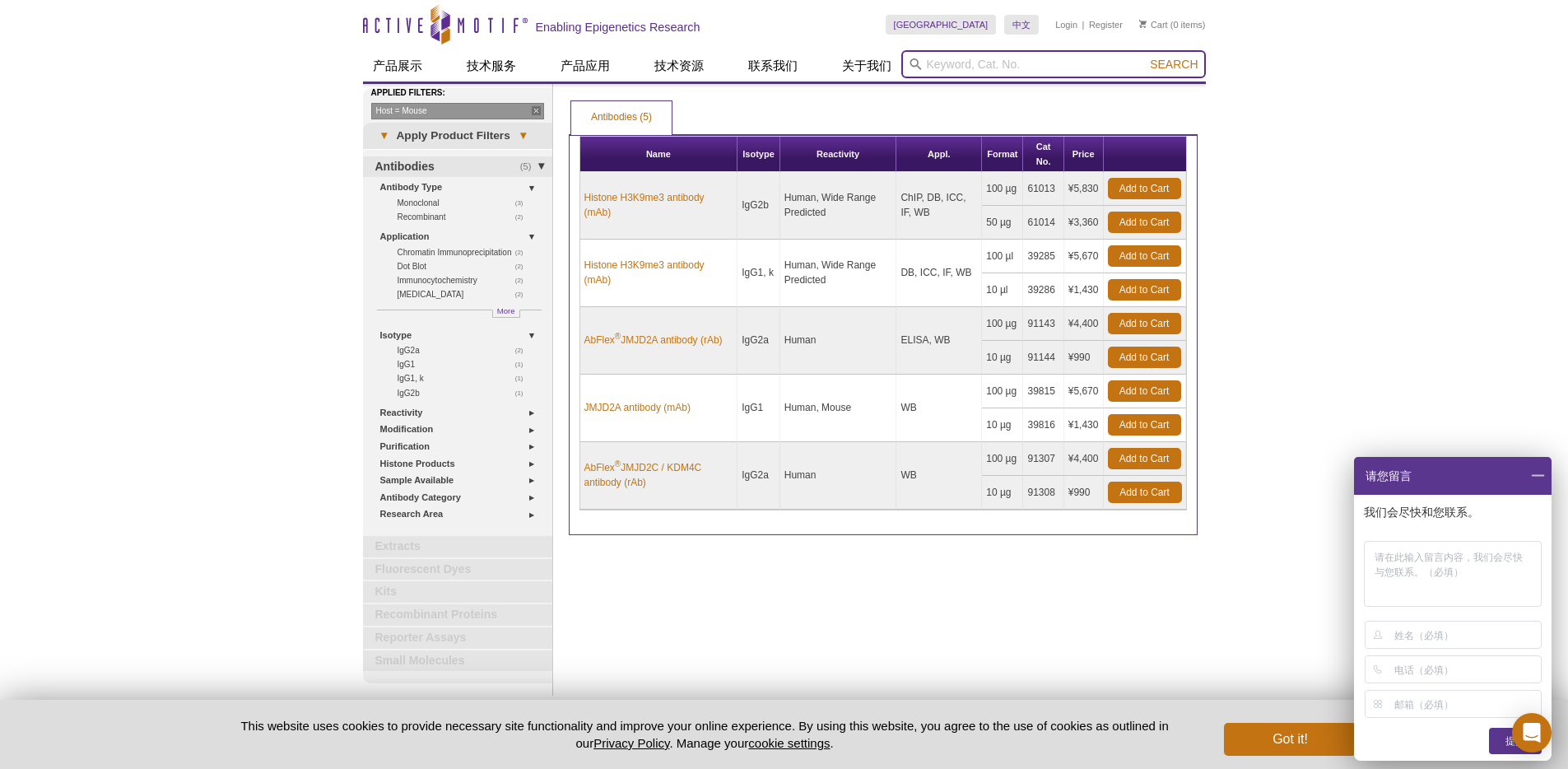
click at [935, 62] on input "search" at bounding box center [1054, 64] width 305 height 28
paste input "H3K4me1"
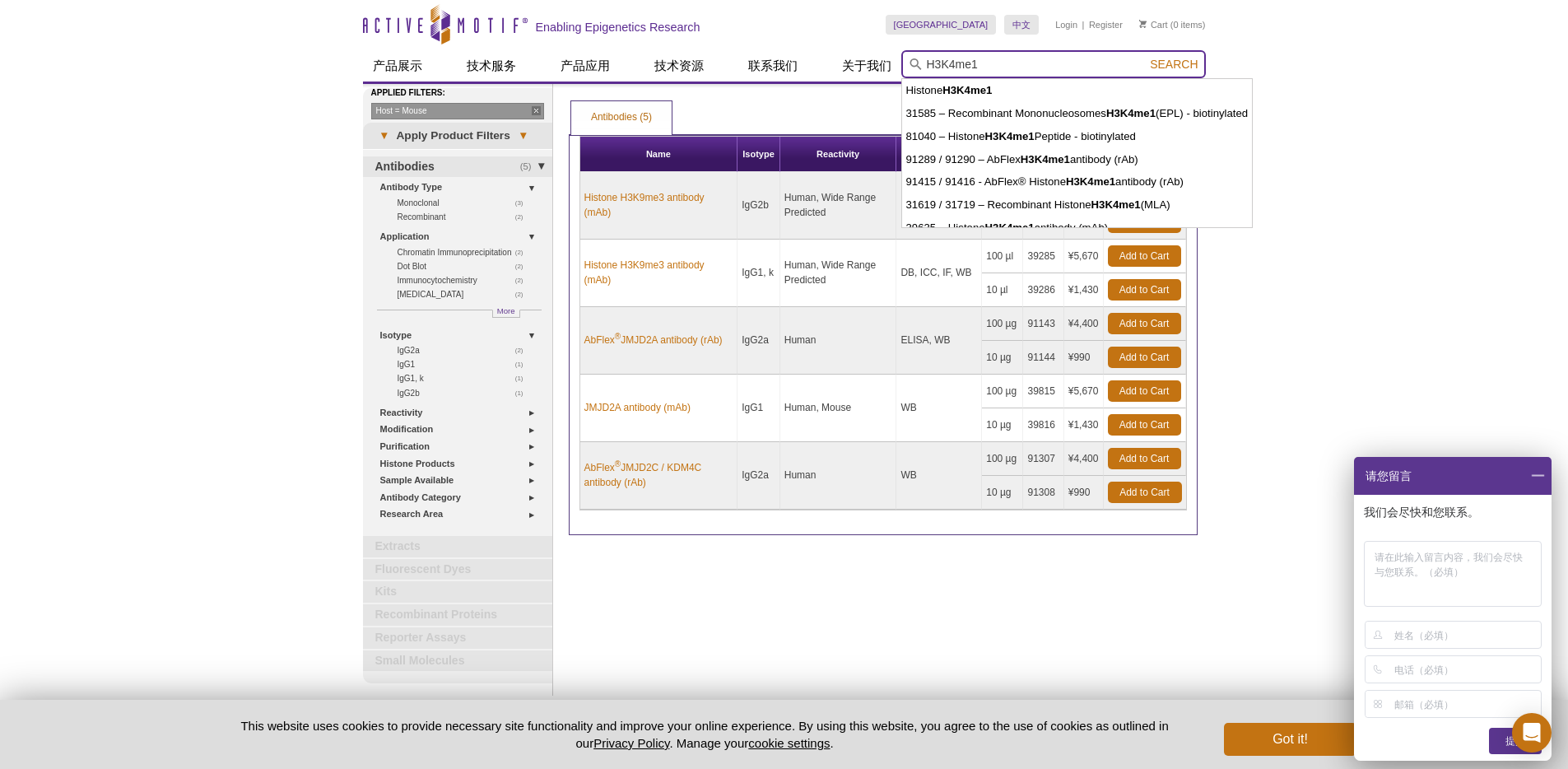
type input "H3K4me1"
click at [1145, 57] on button "Search" at bounding box center [1174, 64] width 58 height 15
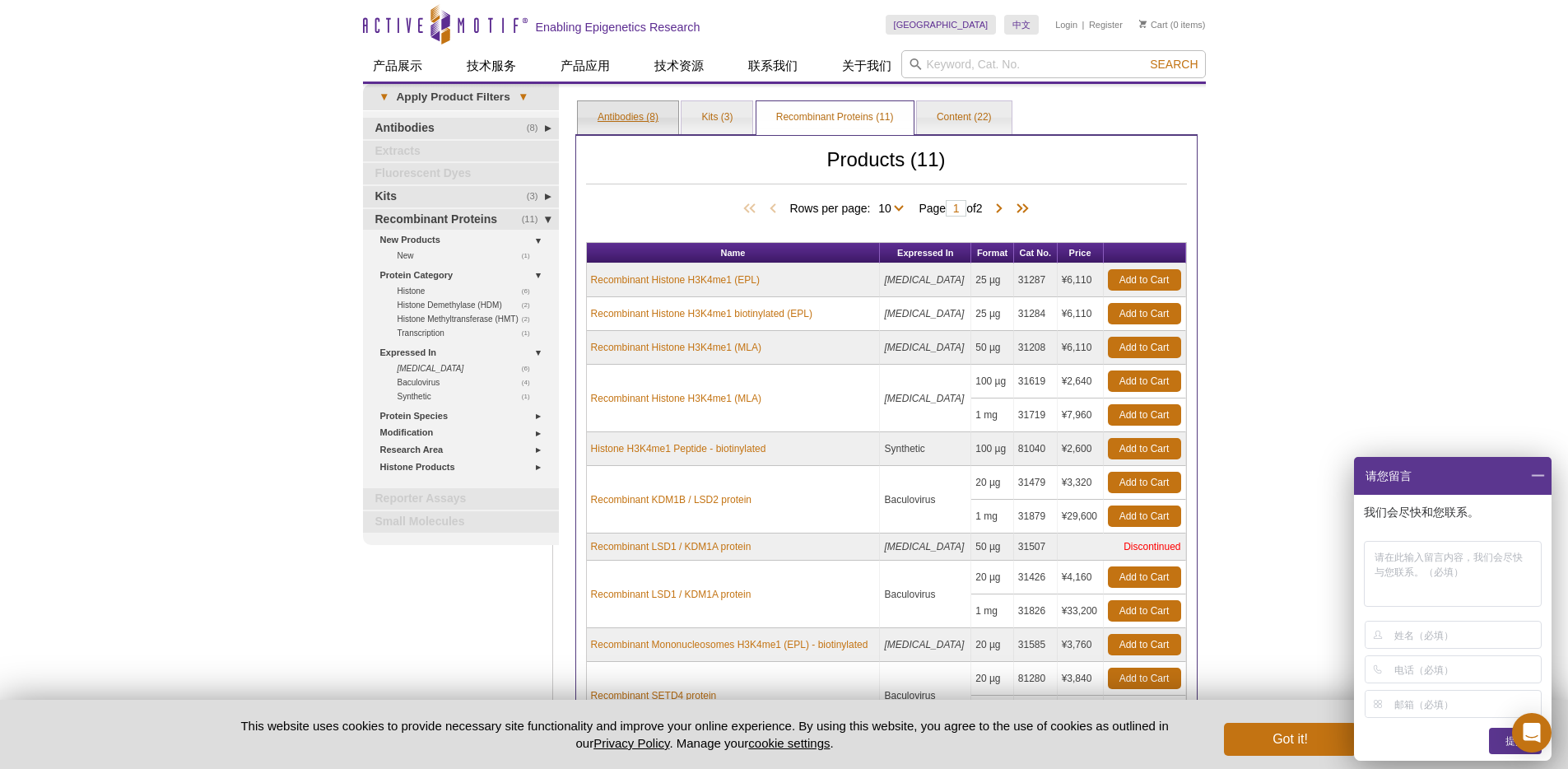
click at [643, 112] on link "Antibodies (8)" at bounding box center [628, 117] width 100 height 33
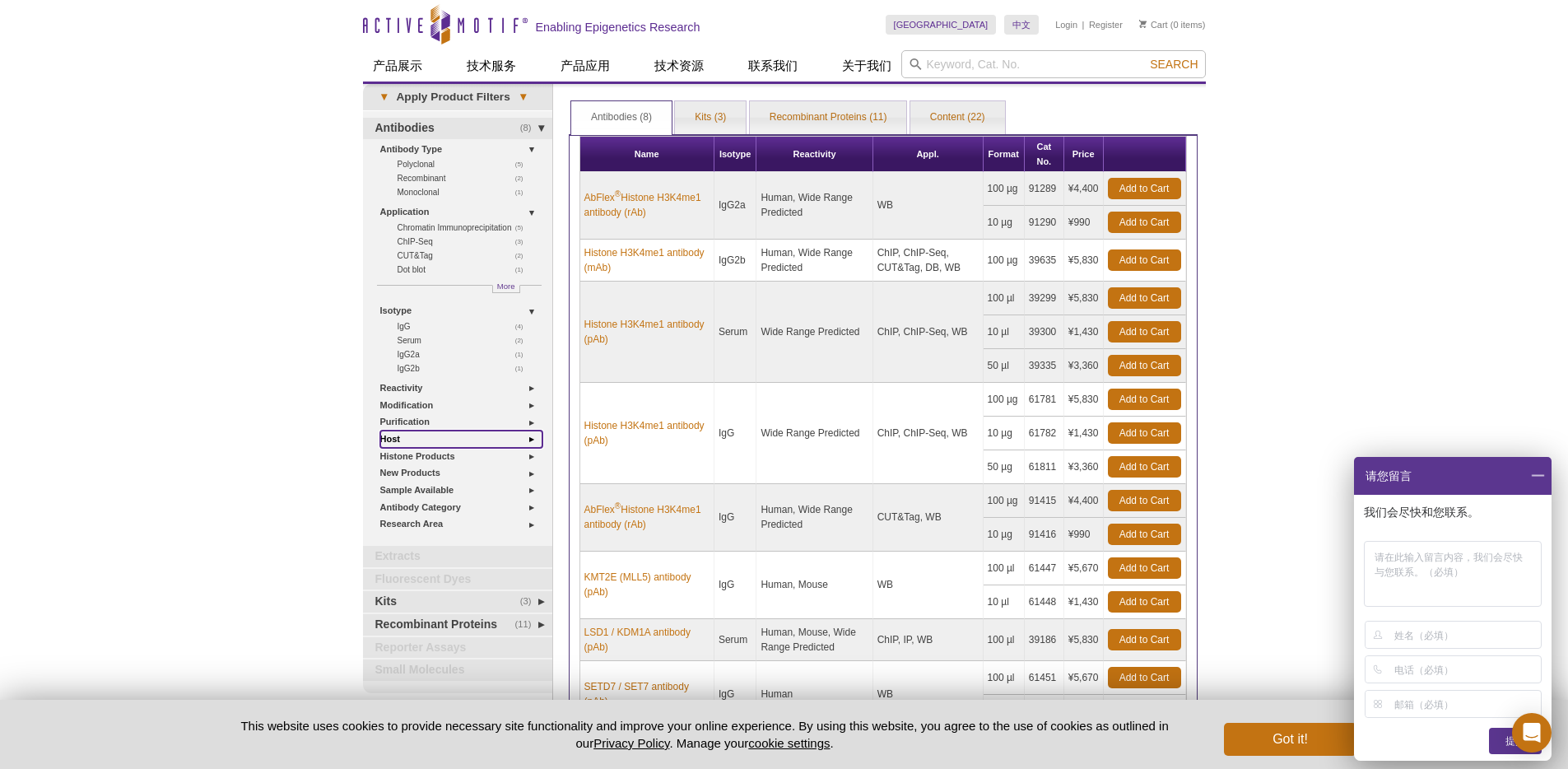
click at [401, 434] on link "Host" at bounding box center [461, 439] width 162 height 18
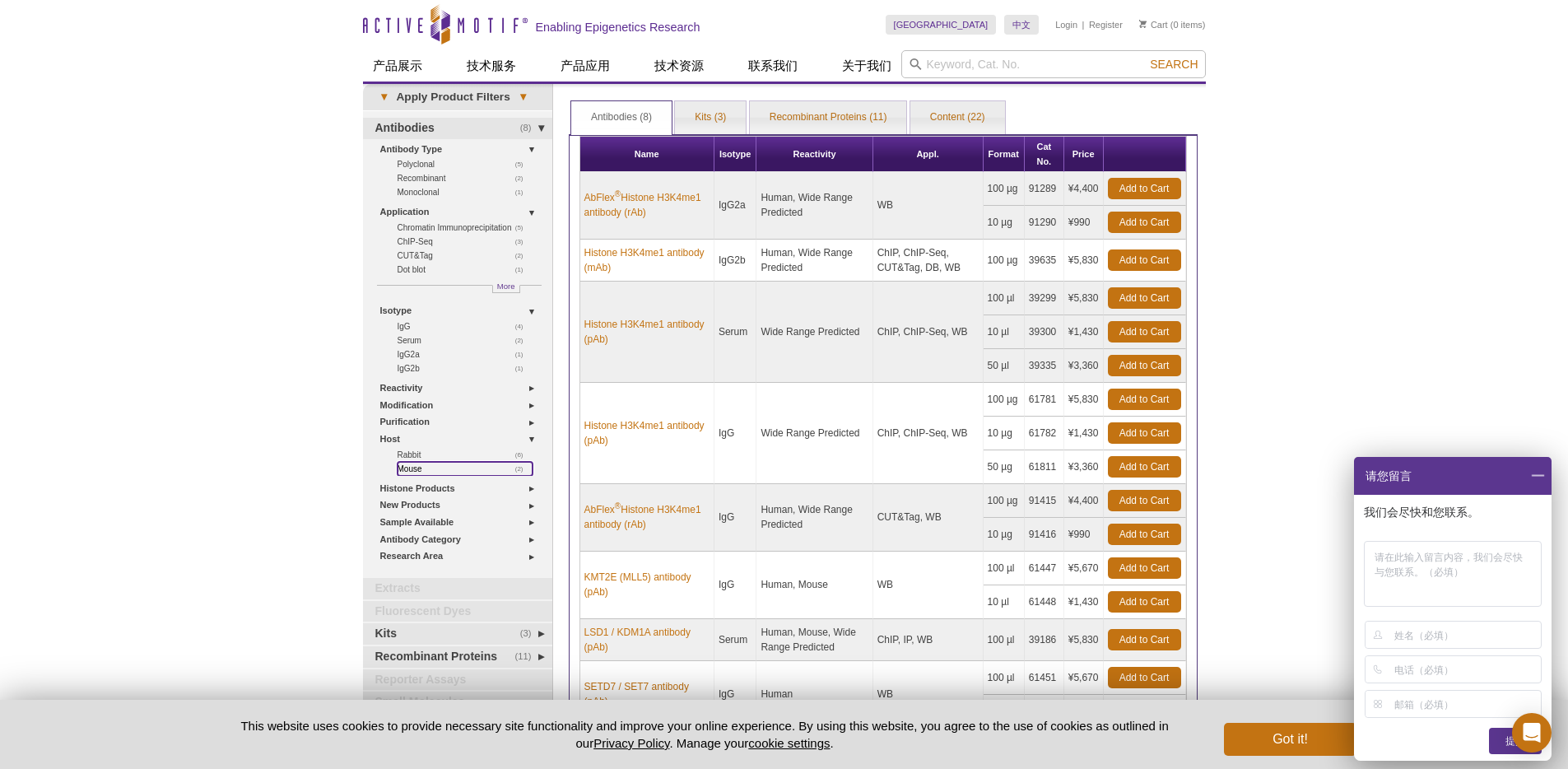
click at [413, 465] on link "(2) Mouse" at bounding box center [465, 469] width 135 height 14
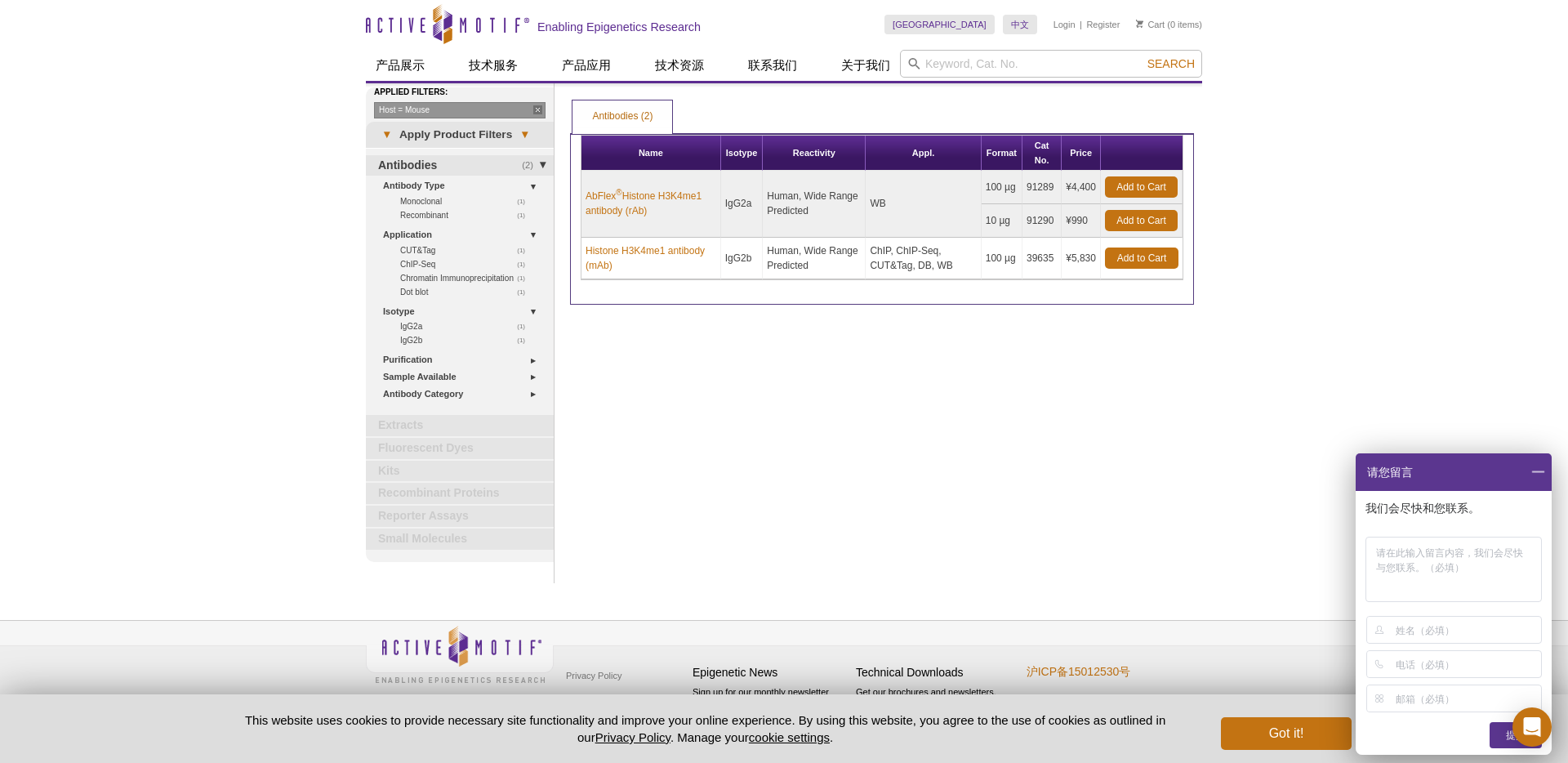
click at [789, 326] on div "Print Results Antibodies (2) Antibodies (2) Antibodies (2) Product Filters 1 Ap…" at bounding box center [882, 333] width 640 height 500
click at [675, 248] on link "Histone H3K4me1 antibody (mAb)" at bounding box center [651, 258] width 131 height 30
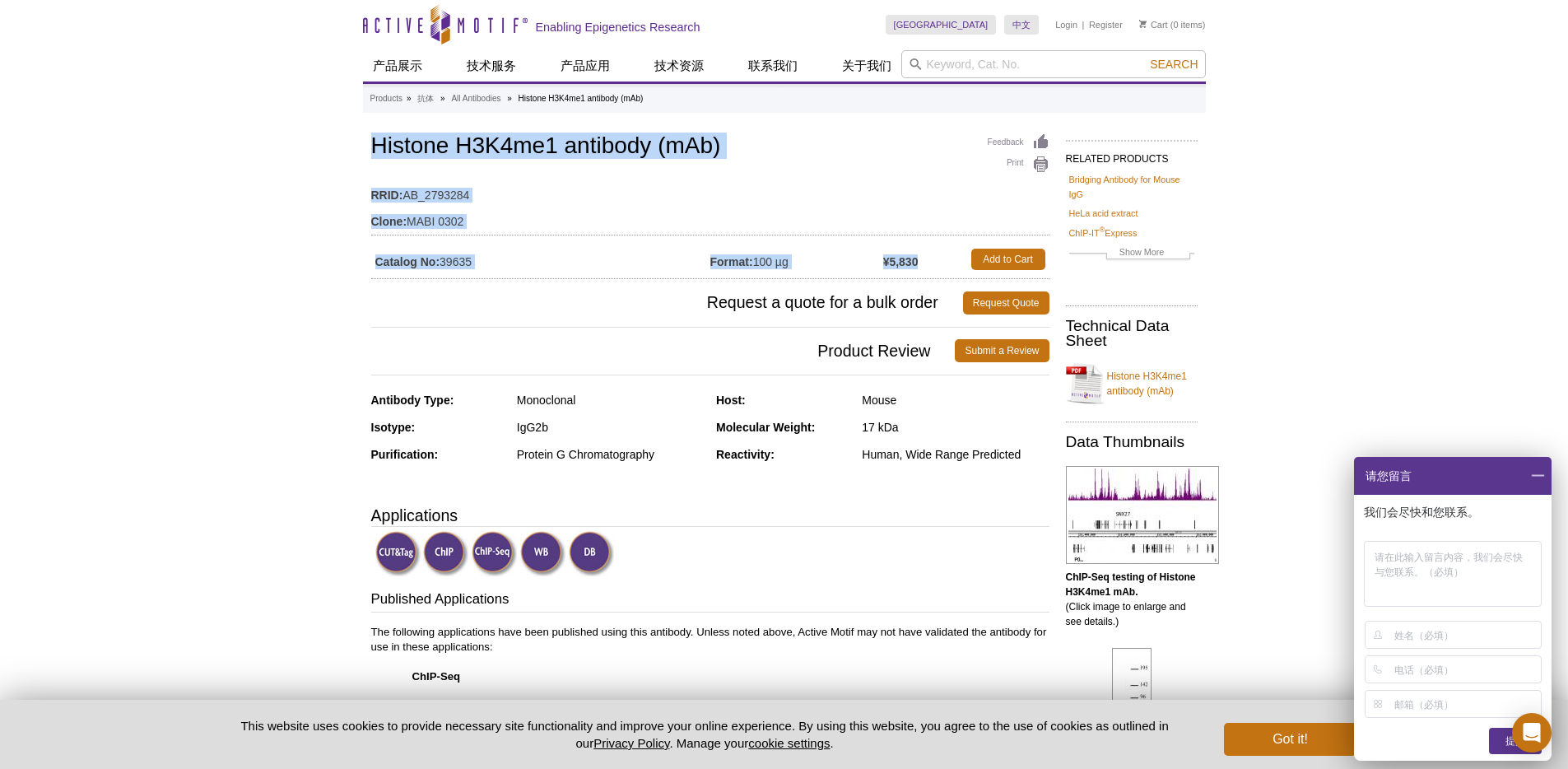
drag, startPoint x: 376, startPoint y: 147, endPoint x: 921, endPoint y: 266, distance: 557.8
click at [921, 266] on div "Feedback Print Histone H3K4me1 antibody (mAb) RRID: AB_2793284 Clone: MABI 0302…" at bounding box center [710, 205] width 678 height 149
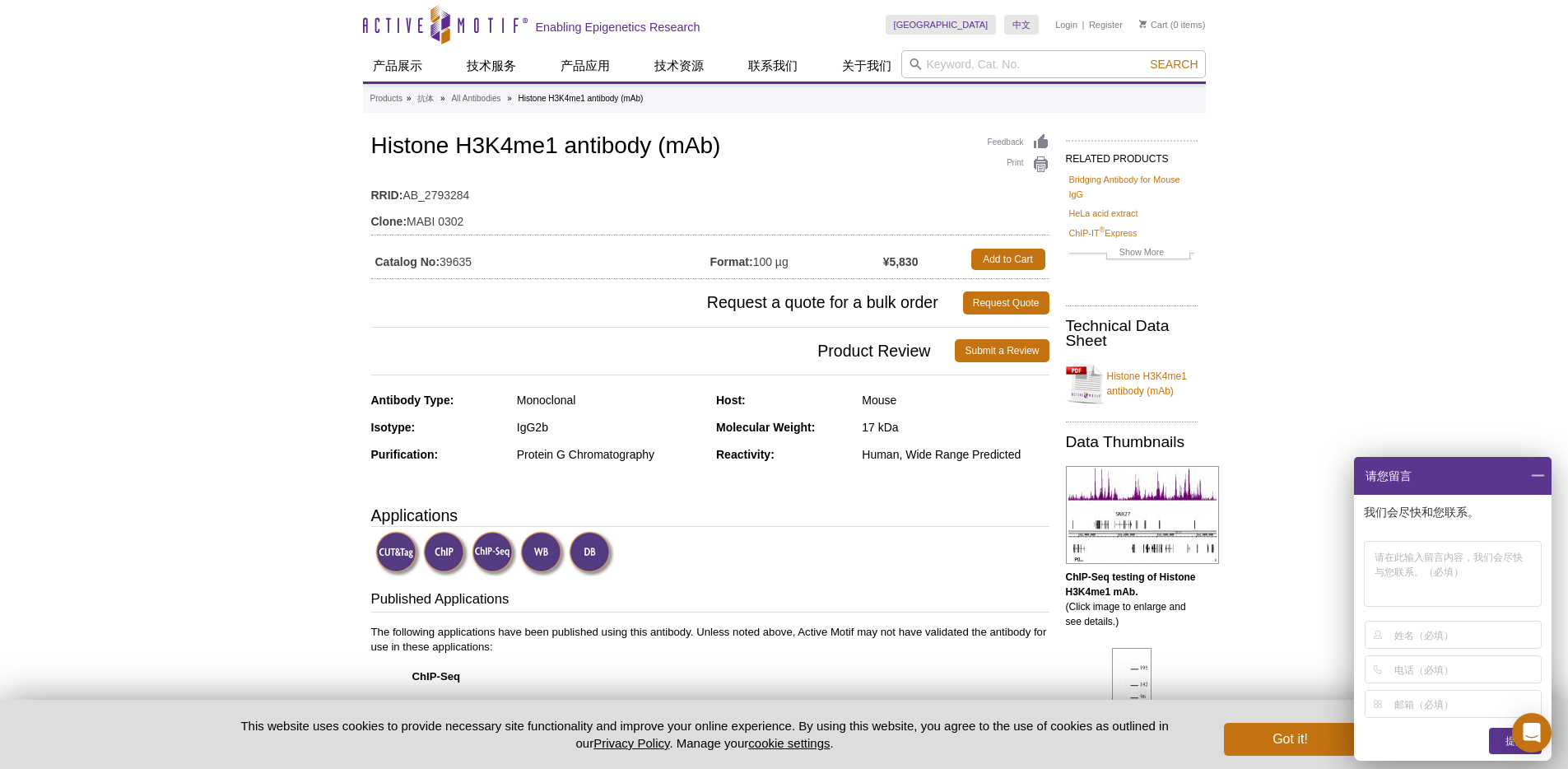
click at [747, 209] on td "Clone: MABI 0302" at bounding box center [710, 218] width 678 height 26
drag, startPoint x: 719, startPoint y: 398, endPoint x: 895, endPoint y: 399, distance: 176.0
click at [895, 399] on div "Host: Mouse" at bounding box center [883, 405] width 334 height 27
copy div "Host: Mouse"
drag, startPoint x: 371, startPoint y: 398, endPoint x: 905, endPoint y: 399, distance: 534.0
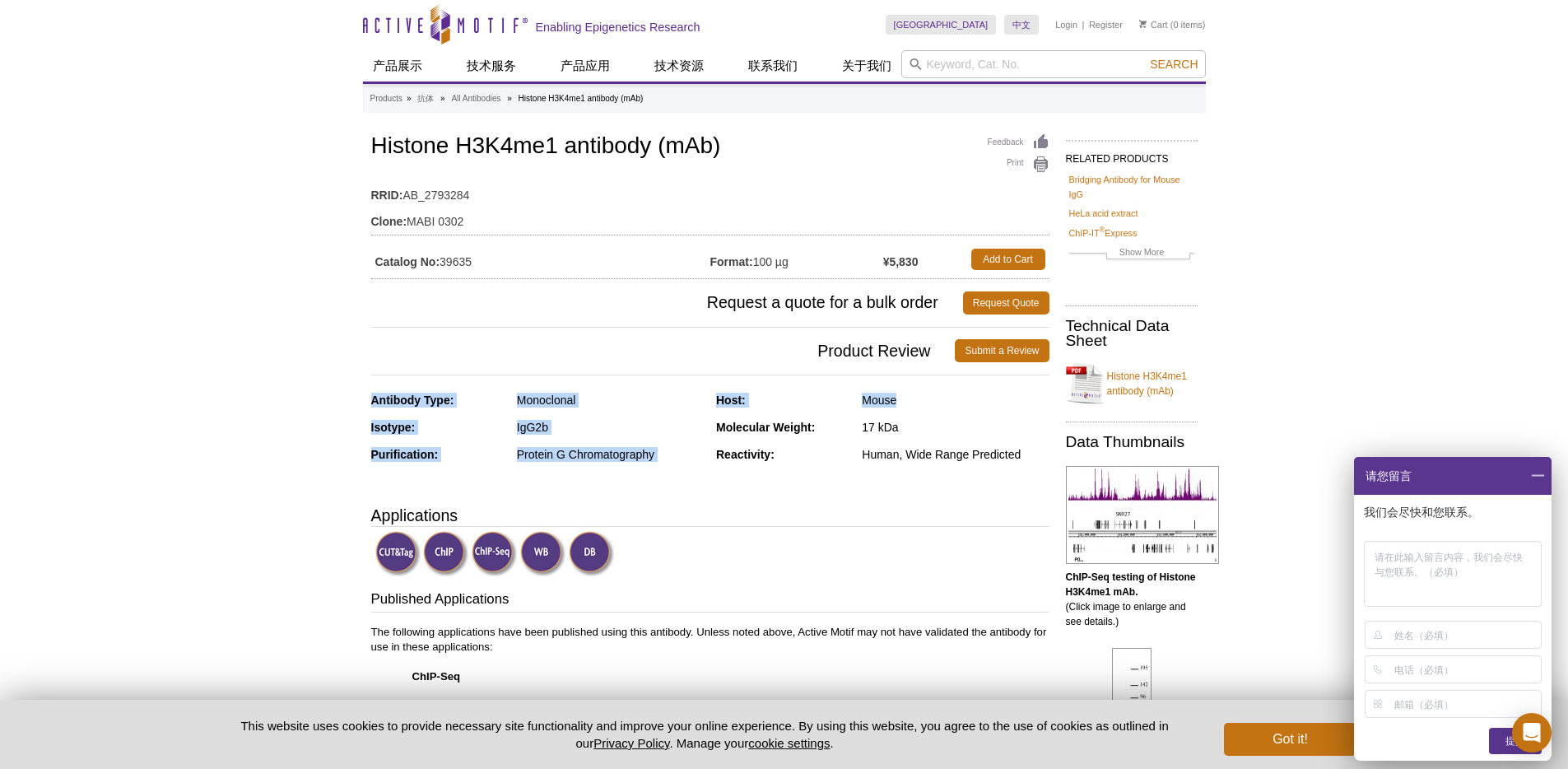
click at [905, 399] on div "Antibody Type: Monoclonal Isotype: IgG2b Purification: Protein G Chromatography…" at bounding box center [710, 439] width 678 height 94
copy div "Antibody Type: Monoclonal Isotype: IgG2b Purification: Protein G Chromatography…"
click at [884, 400] on div "Mouse" at bounding box center [955, 400] width 187 height 15
click at [839, 394] on div "Host:" at bounding box center [782, 400] width 133 height 15
click at [882, 400] on div "Mouse" at bounding box center [955, 400] width 187 height 15
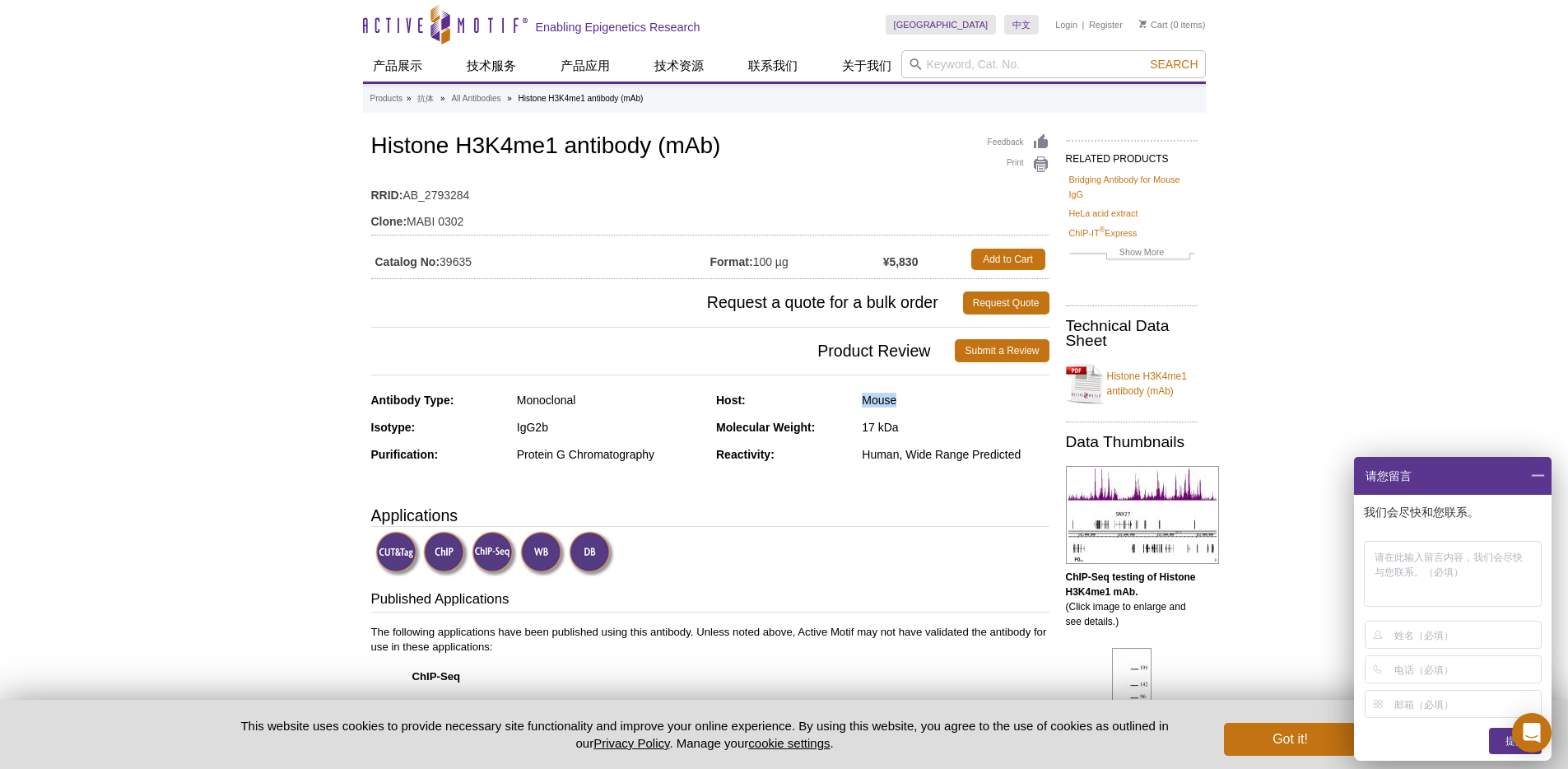
click at [882, 400] on div "Mouse" at bounding box center [955, 400] width 187 height 15
copy div "Mouse"
click at [551, 396] on div "Monoclonal" at bounding box center [610, 400] width 187 height 15
copy div "Monoclonal"
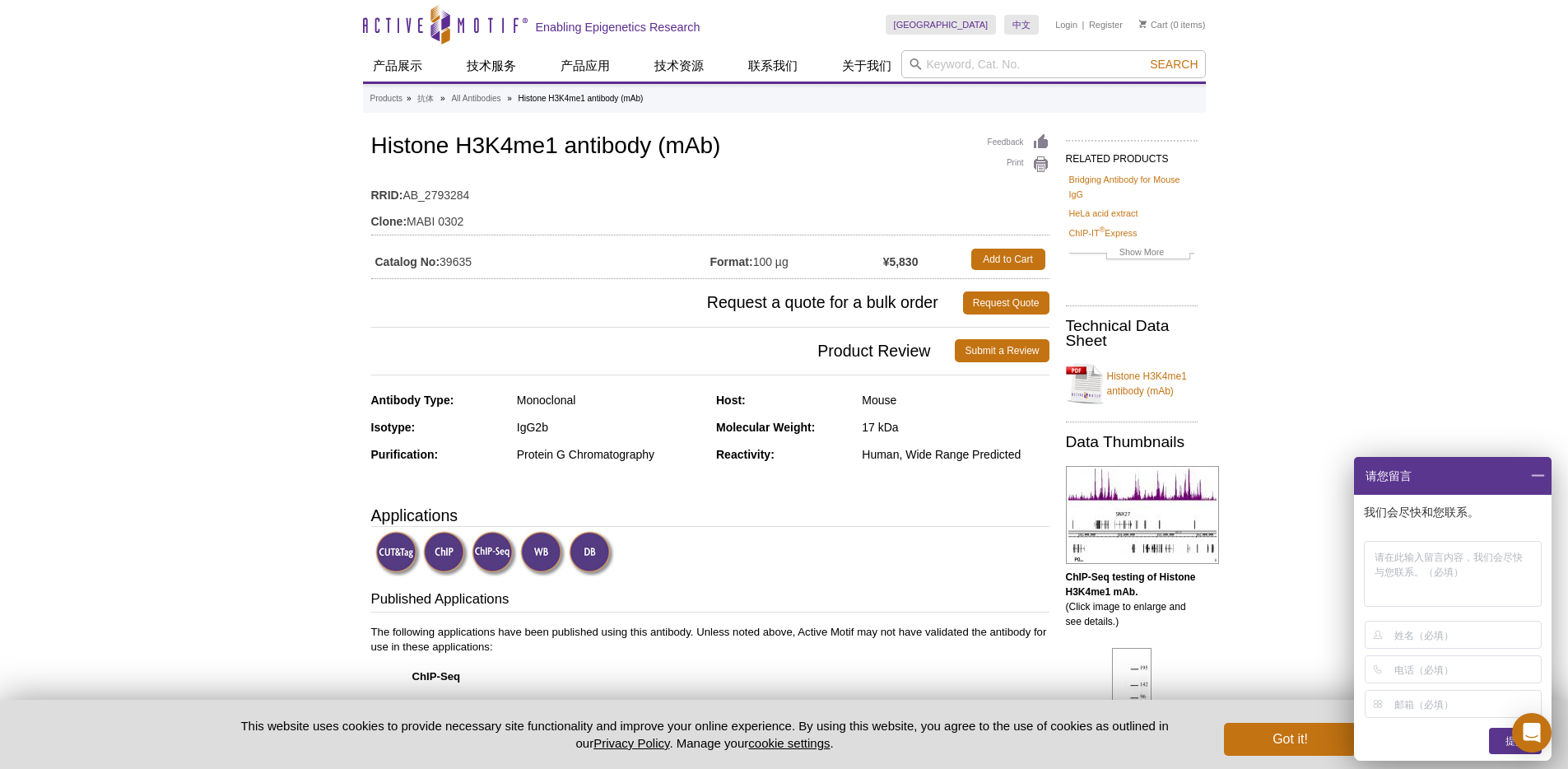
click at [539, 431] on div "IgG2b" at bounding box center [610, 427] width 187 height 15
copy div "IgG2b"
